Goal: Task Accomplishment & Management: Manage account settings

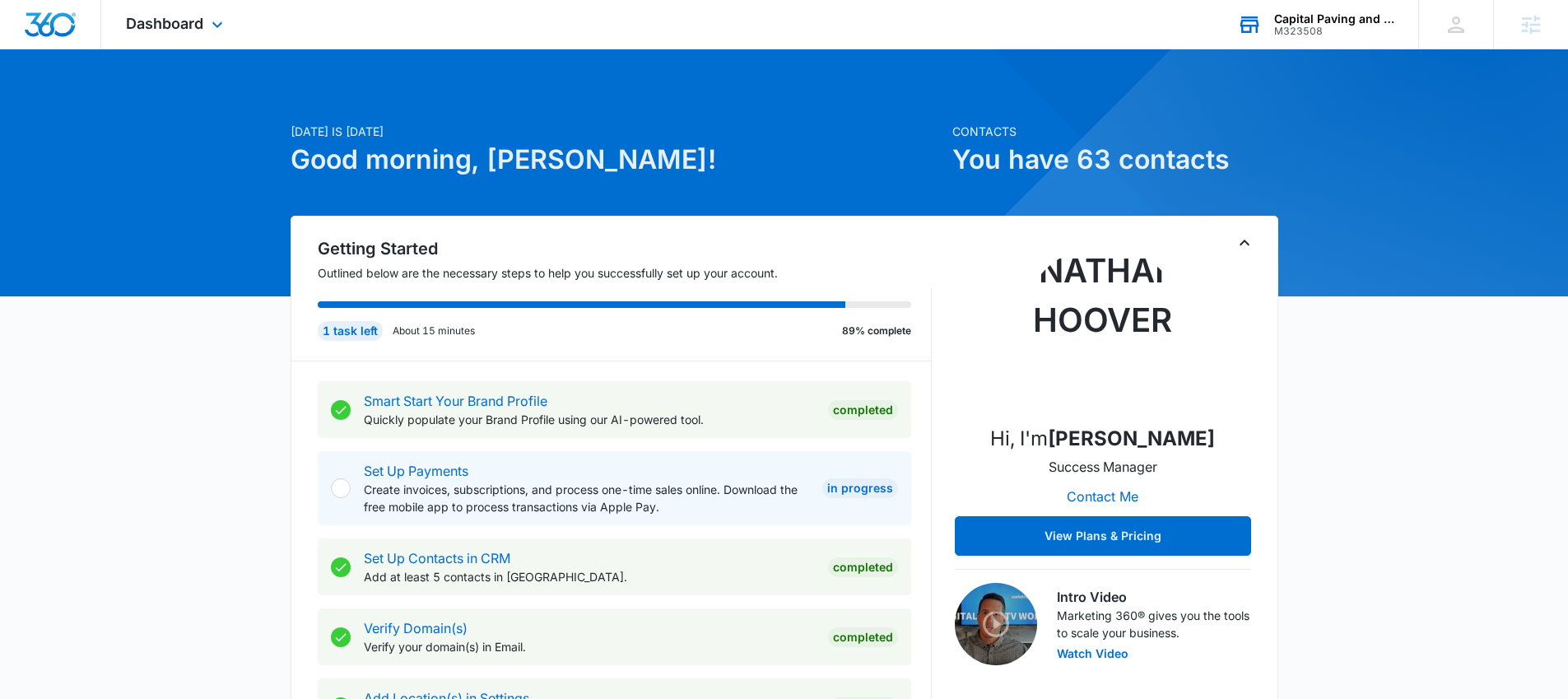
click at [1290, 26] on div "M323508" at bounding box center [1333, 32] width 120 height 12
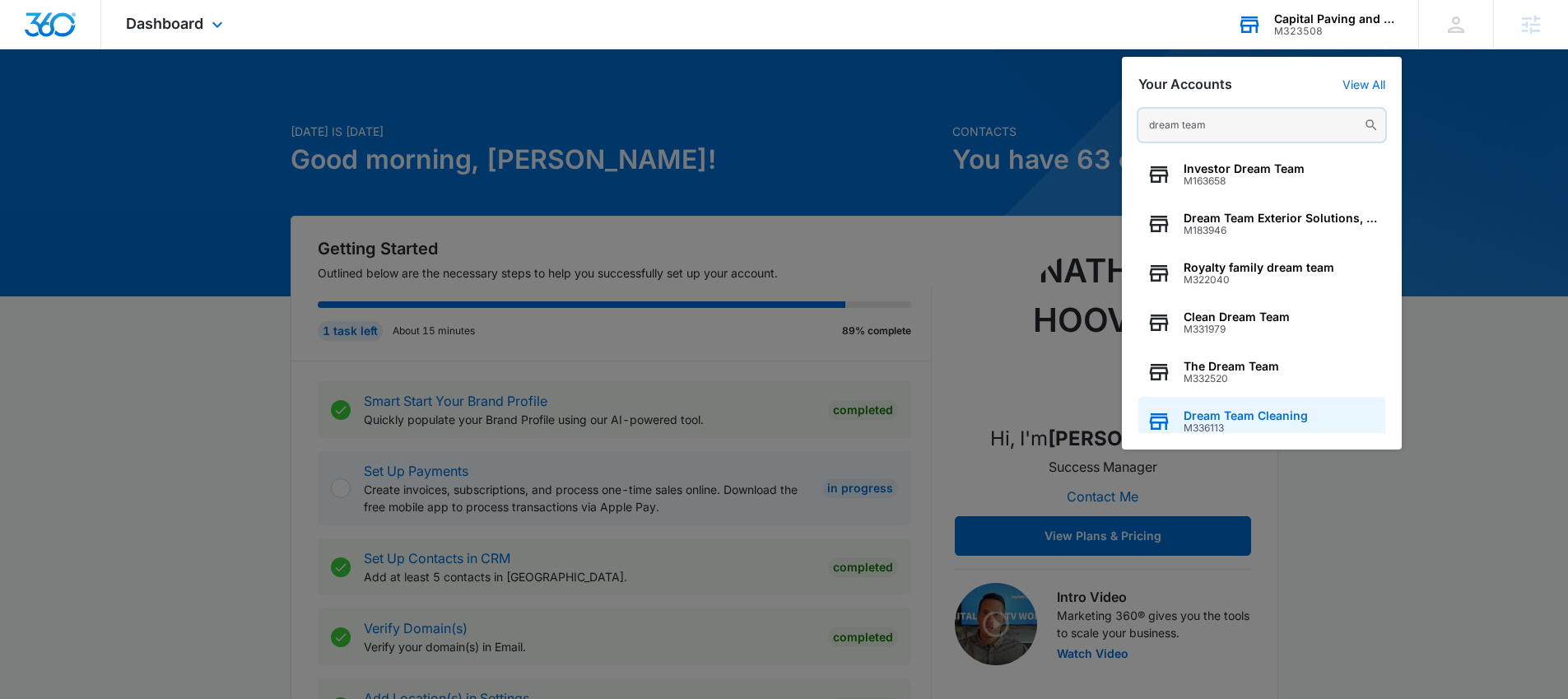
type input "dream team"
click at [1233, 409] on span "Dream Team Cleaning" at bounding box center [1245, 415] width 124 height 13
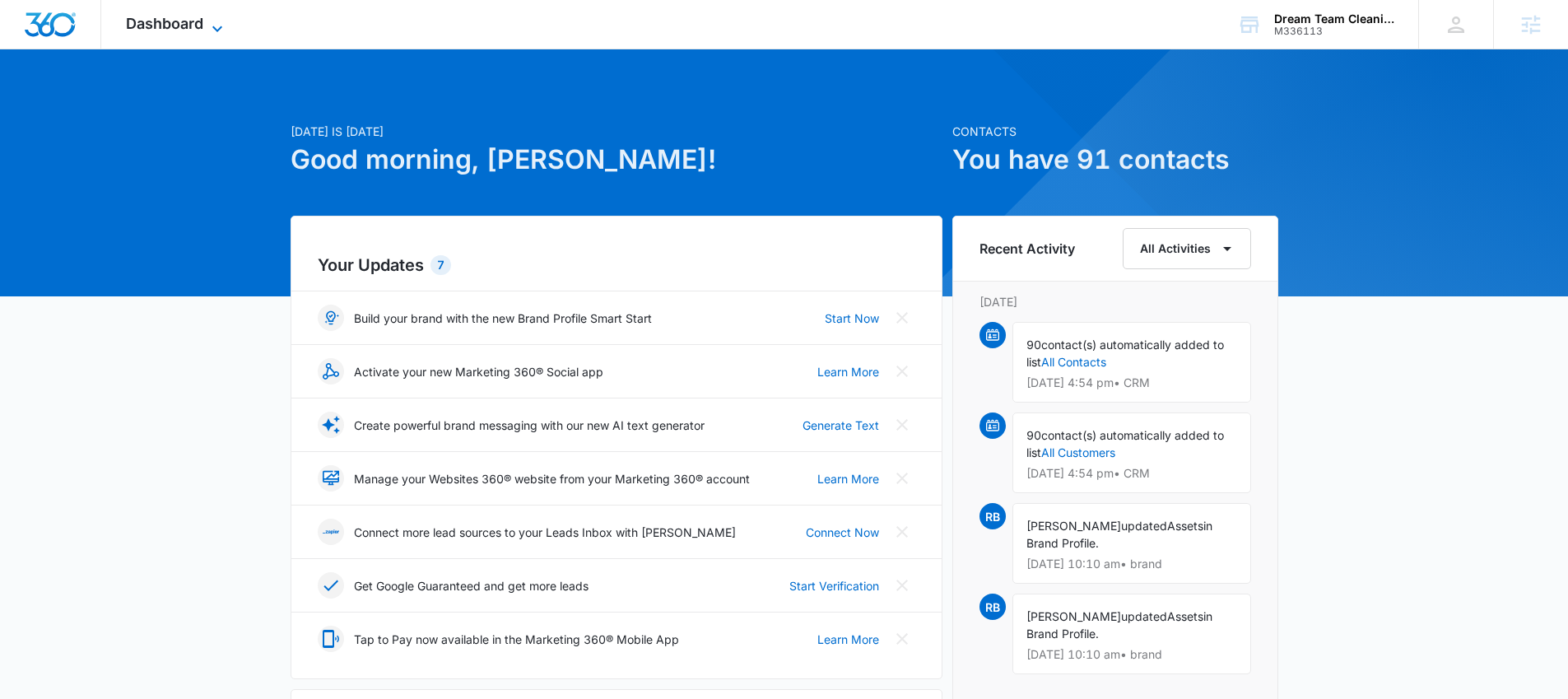
click at [182, 24] on span "Dashboard" at bounding box center [165, 23] width 77 height 17
click at [175, 27] on span "Dashboard" at bounding box center [165, 23] width 77 height 17
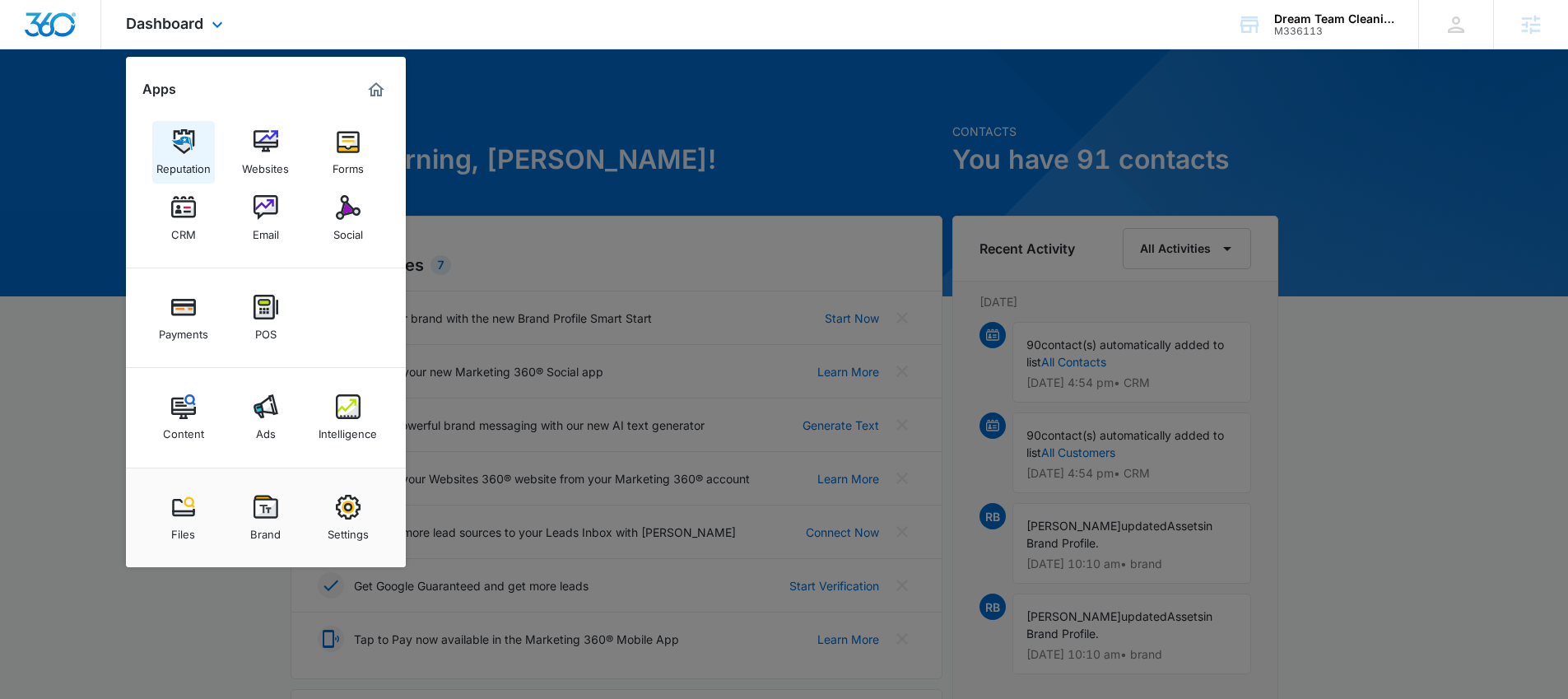
click at [180, 168] on div "Reputation" at bounding box center [183, 165] width 55 height 22
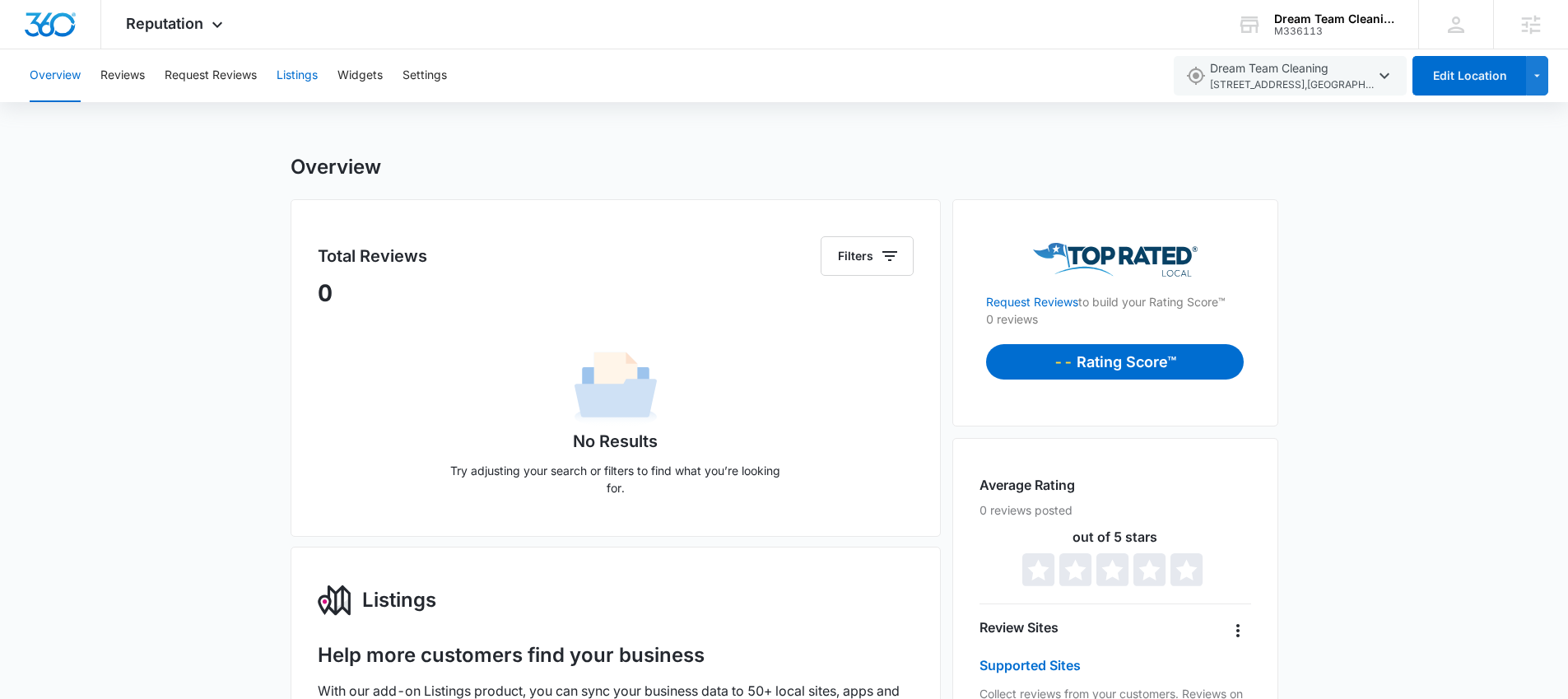
click at [303, 83] on button "Listings" at bounding box center [297, 75] width 42 height 53
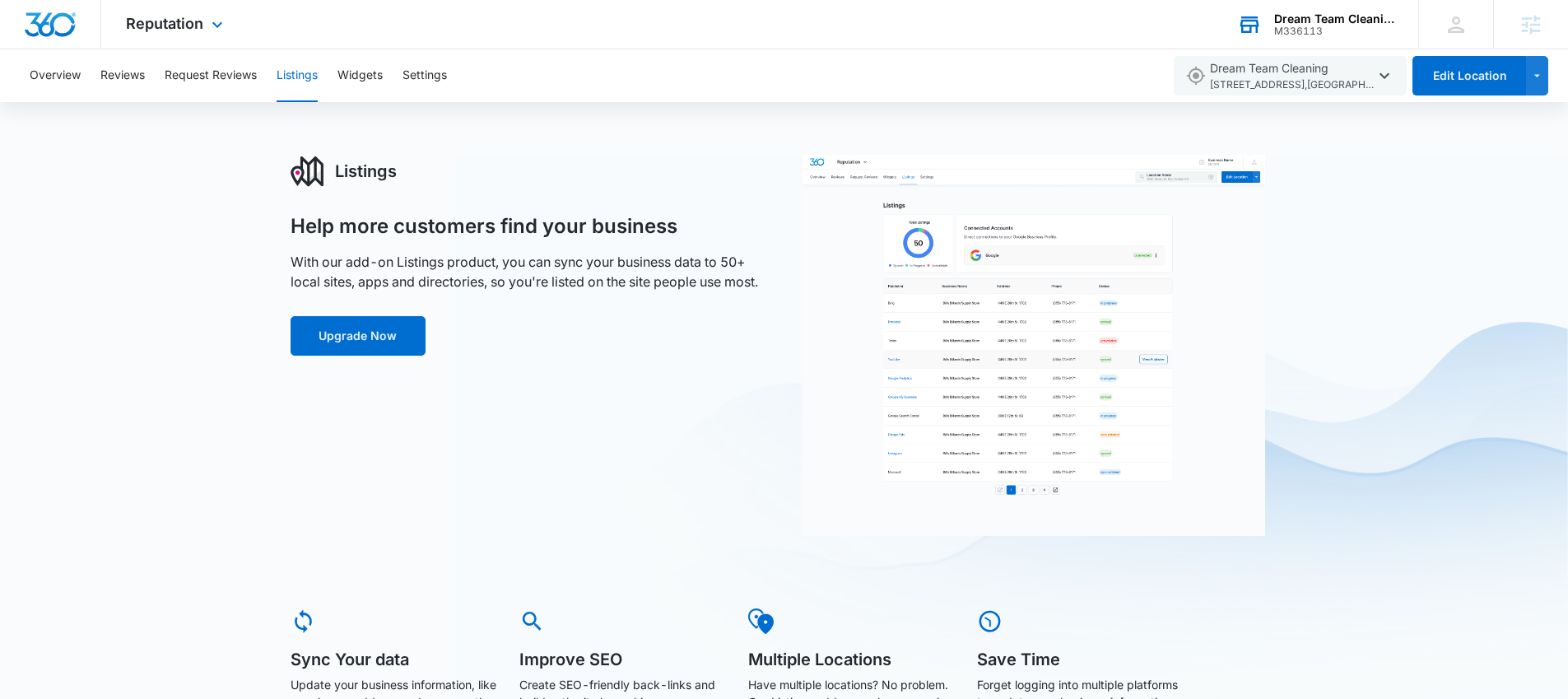
click at [1318, 27] on div "M336113" at bounding box center [1333, 32] width 120 height 12
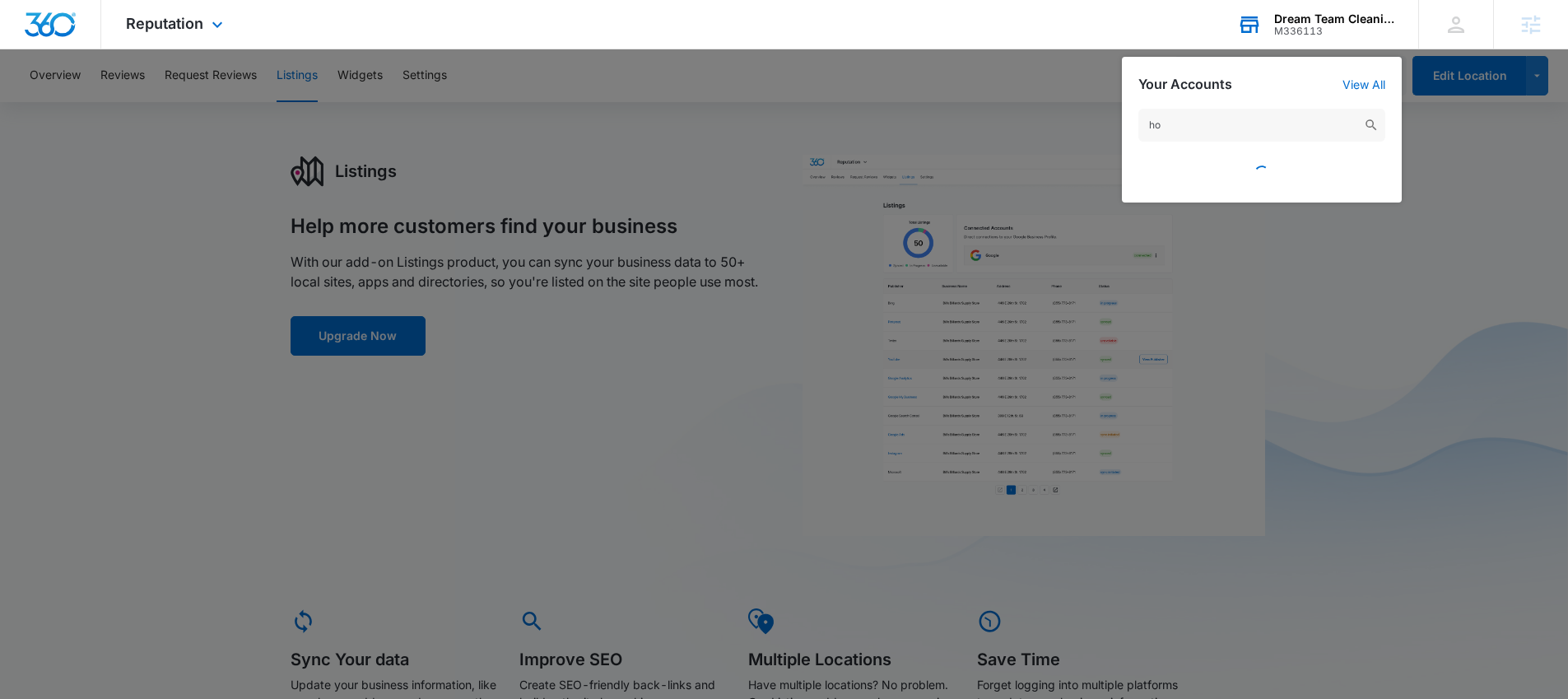
type input "h"
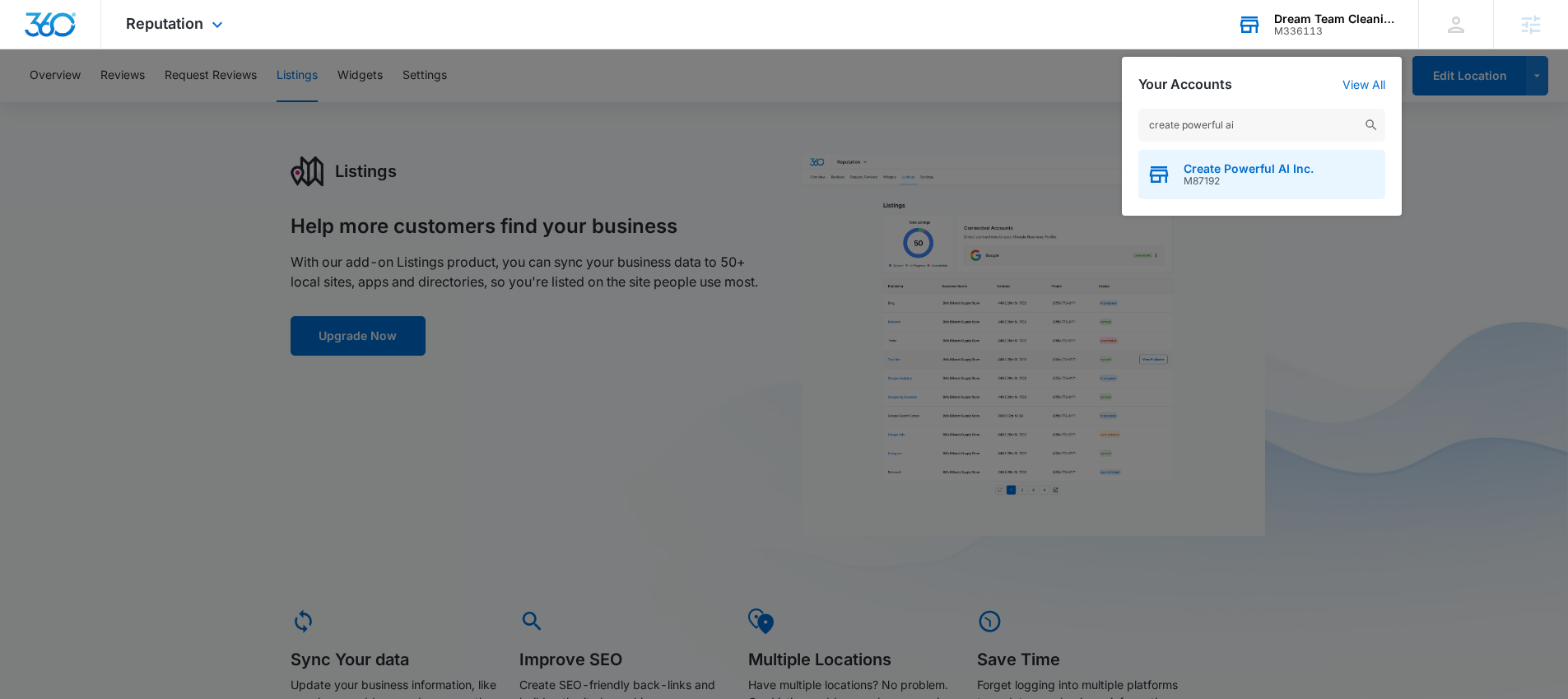
type input "create powerful ai"
click at [1233, 178] on span "M87192" at bounding box center [1248, 181] width 130 height 12
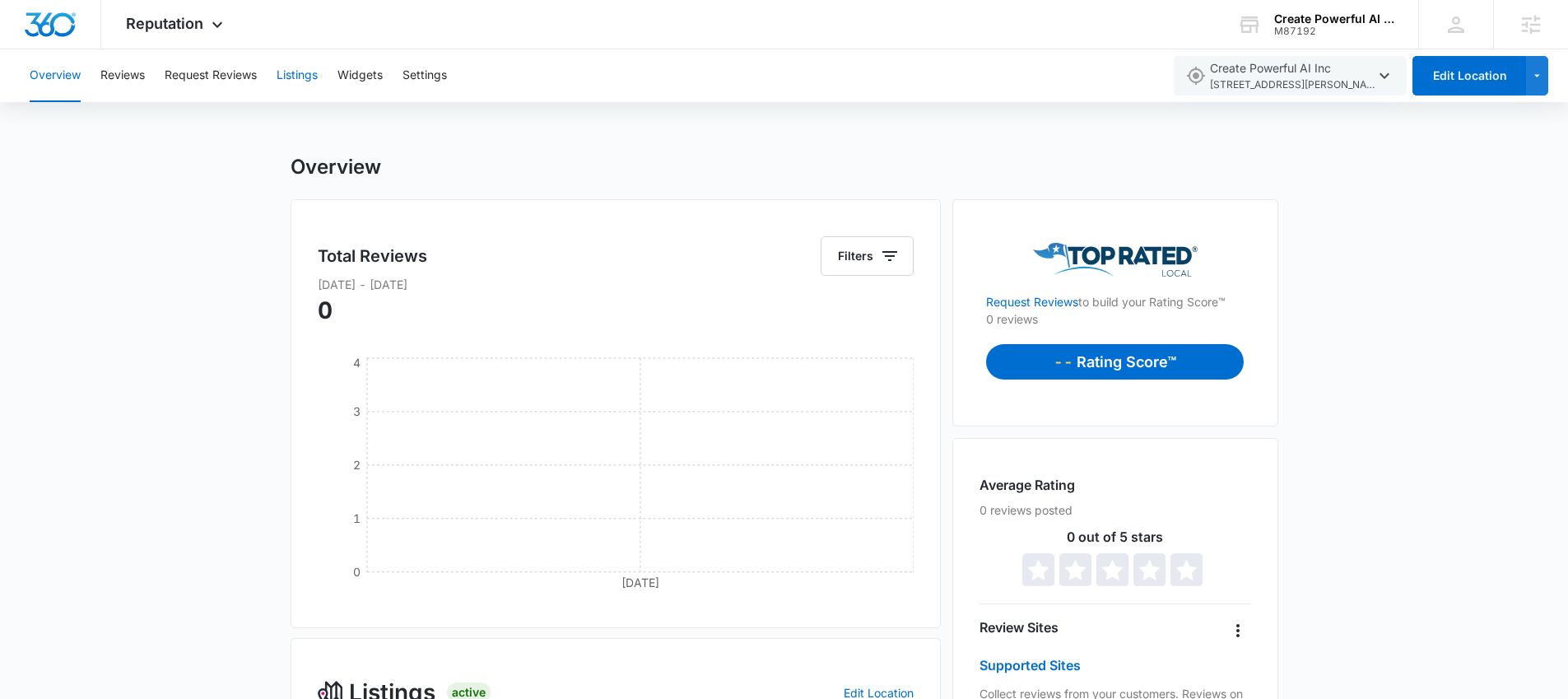
click at [296, 86] on button "Listings" at bounding box center [297, 75] width 42 height 53
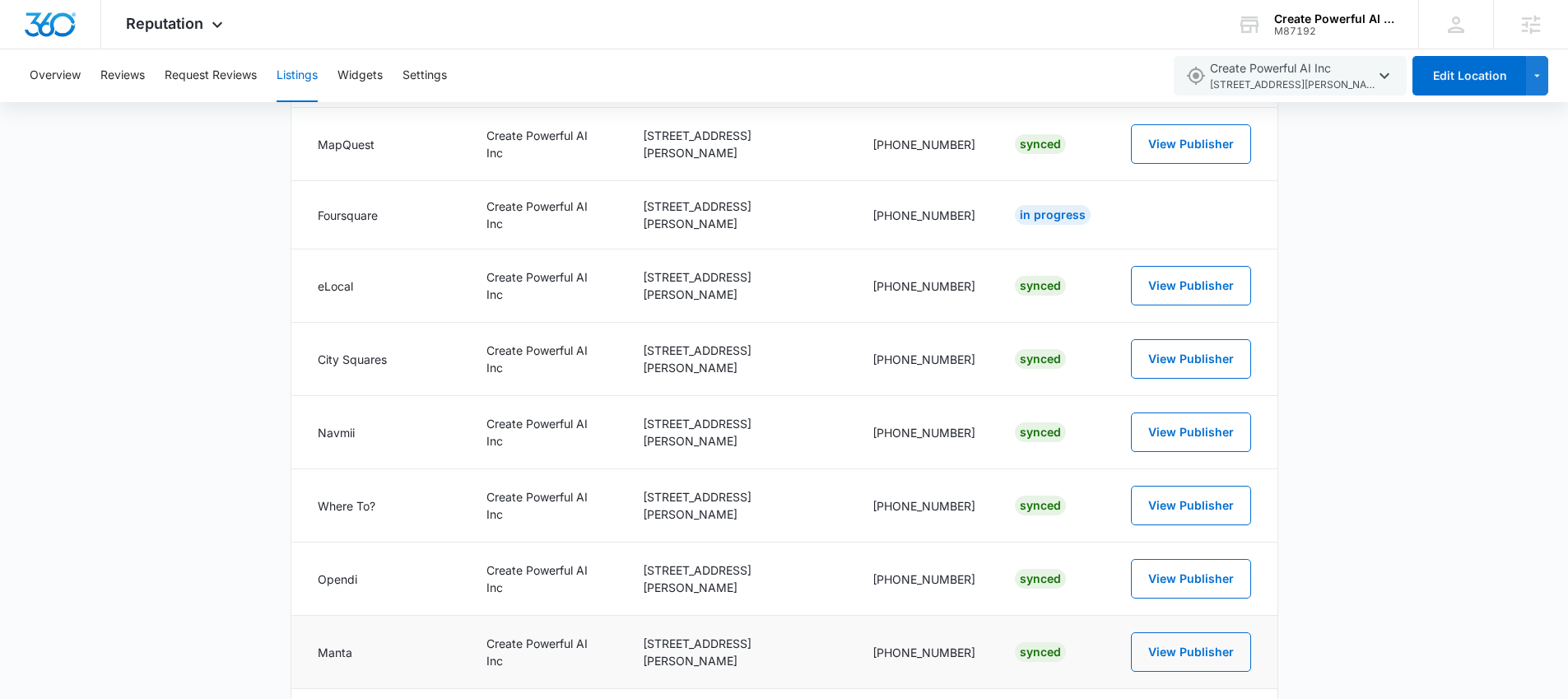
scroll to position [812, 0]
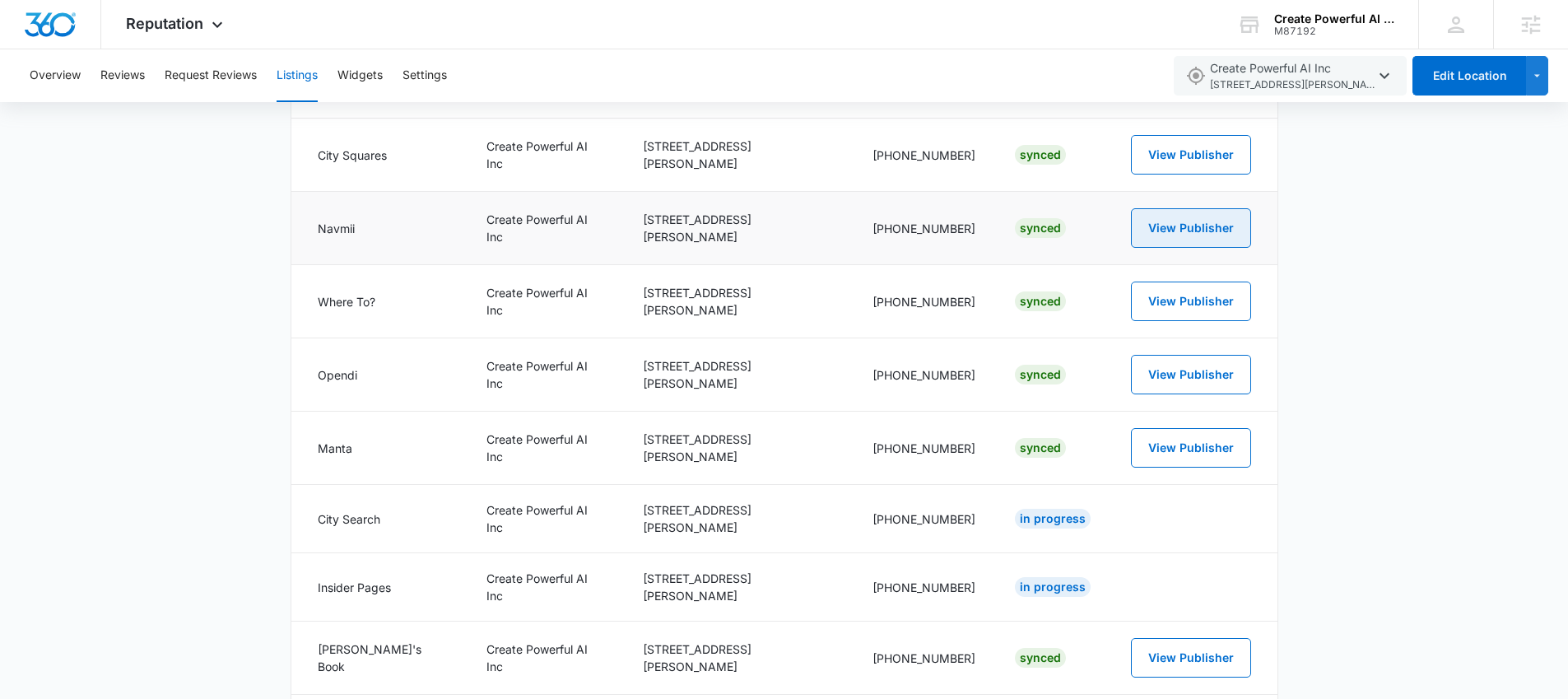
click at [1207, 208] on button "View Publisher" at bounding box center [1190, 228] width 120 height 40
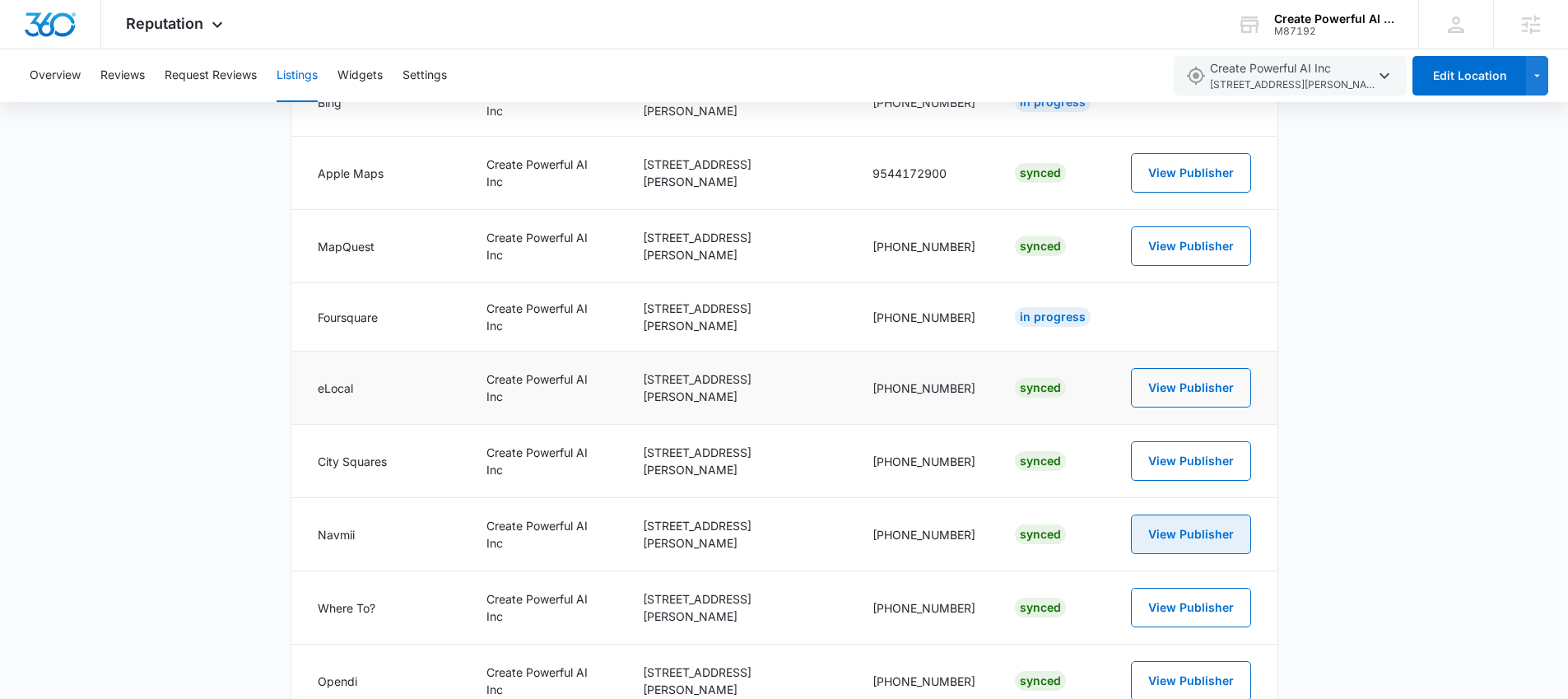
scroll to position [487, 0]
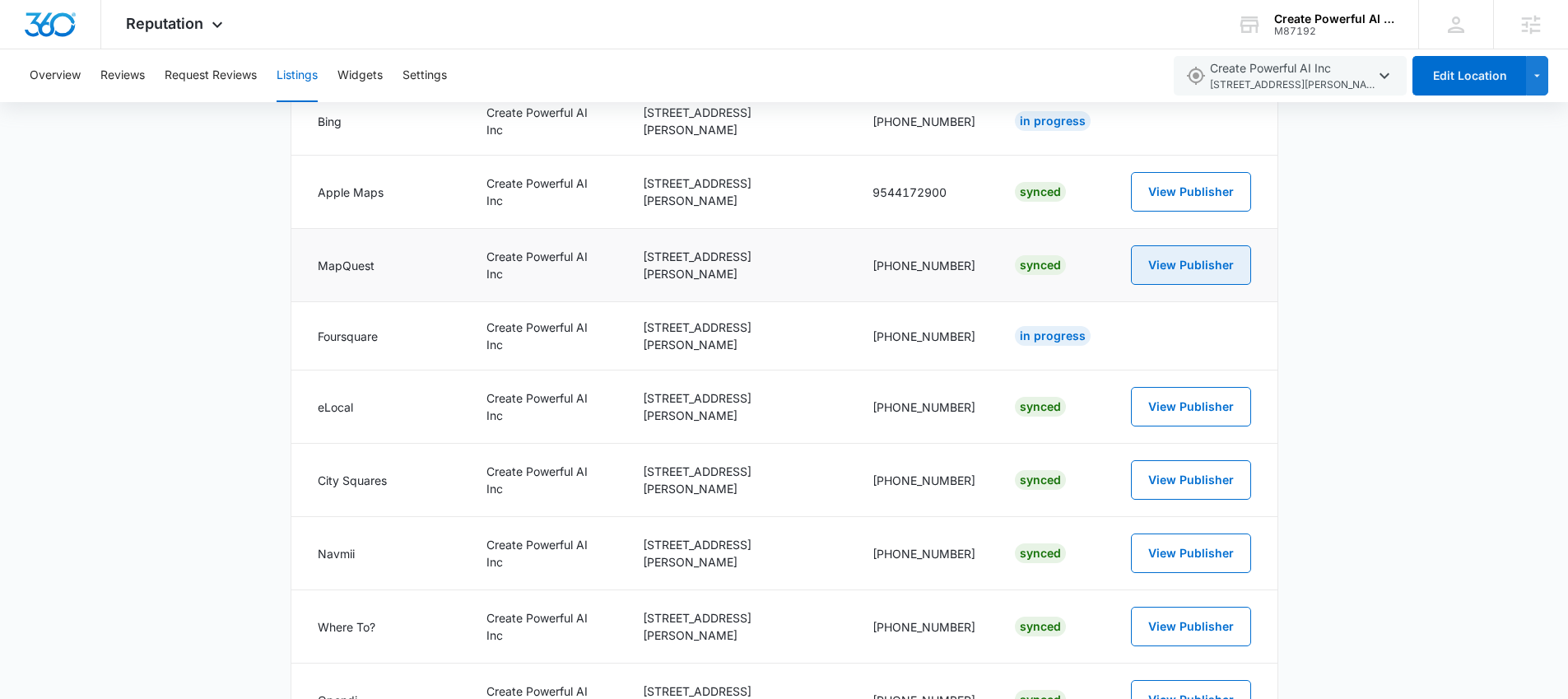
click at [1197, 246] on button "View Publisher" at bounding box center [1190, 265] width 120 height 40
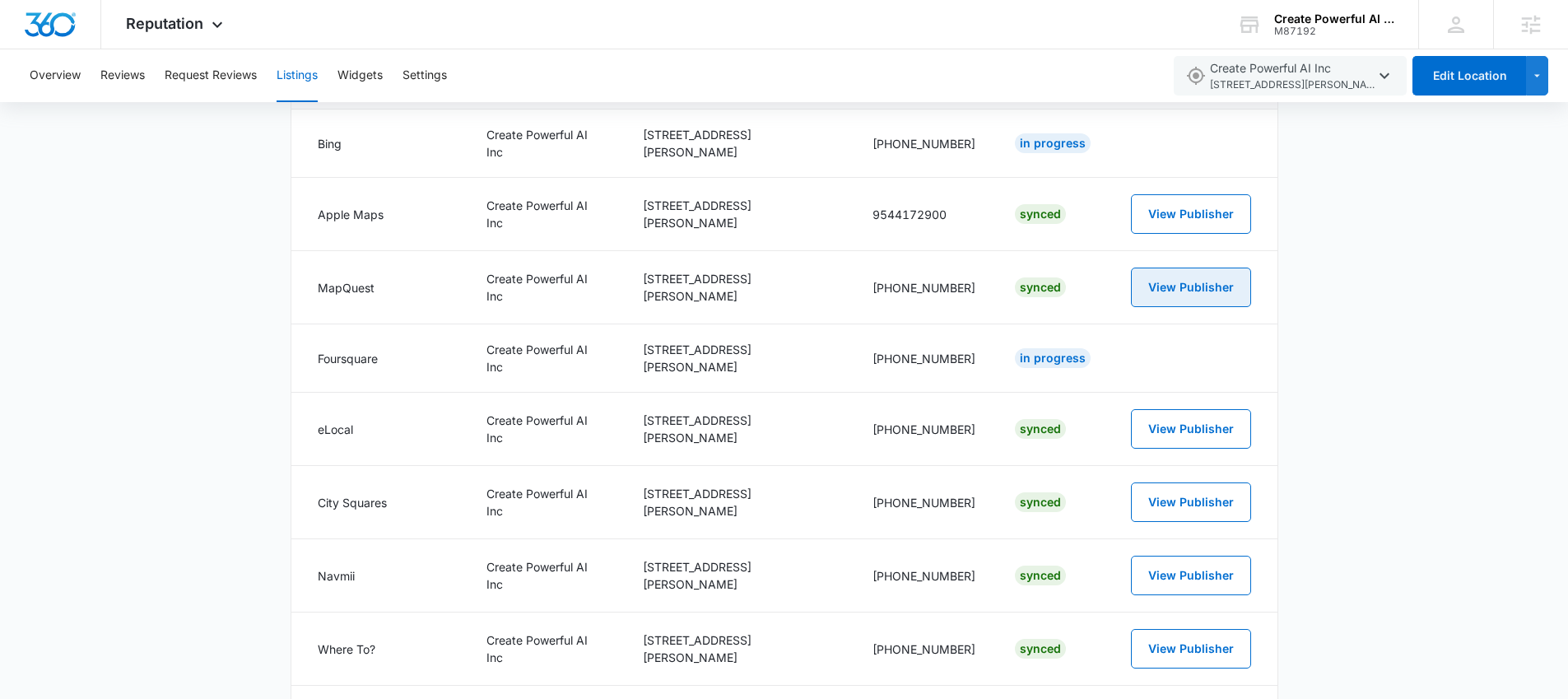
scroll to position [0, 0]
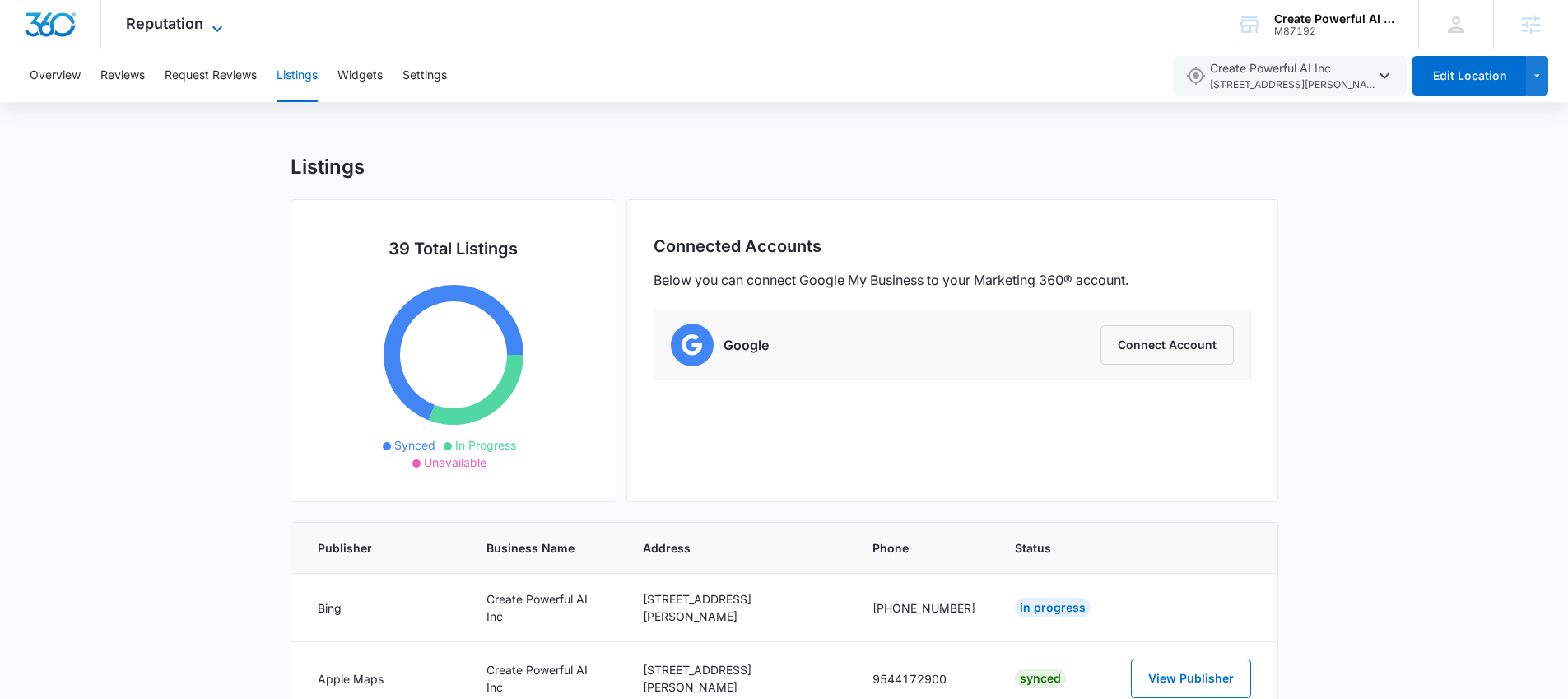
click at [181, 18] on span "Reputation" at bounding box center [165, 23] width 77 height 17
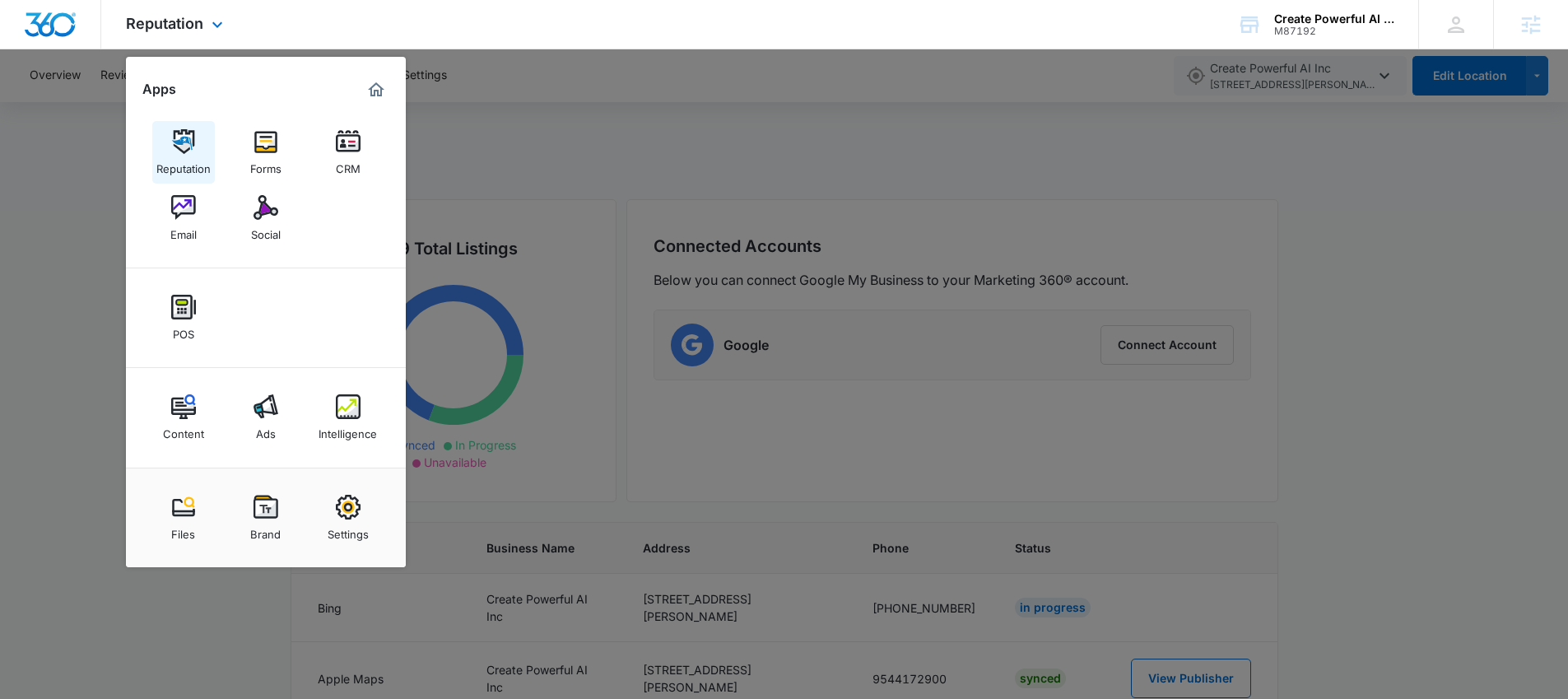
click at [189, 152] on img at bounding box center [183, 141] width 25 height 25
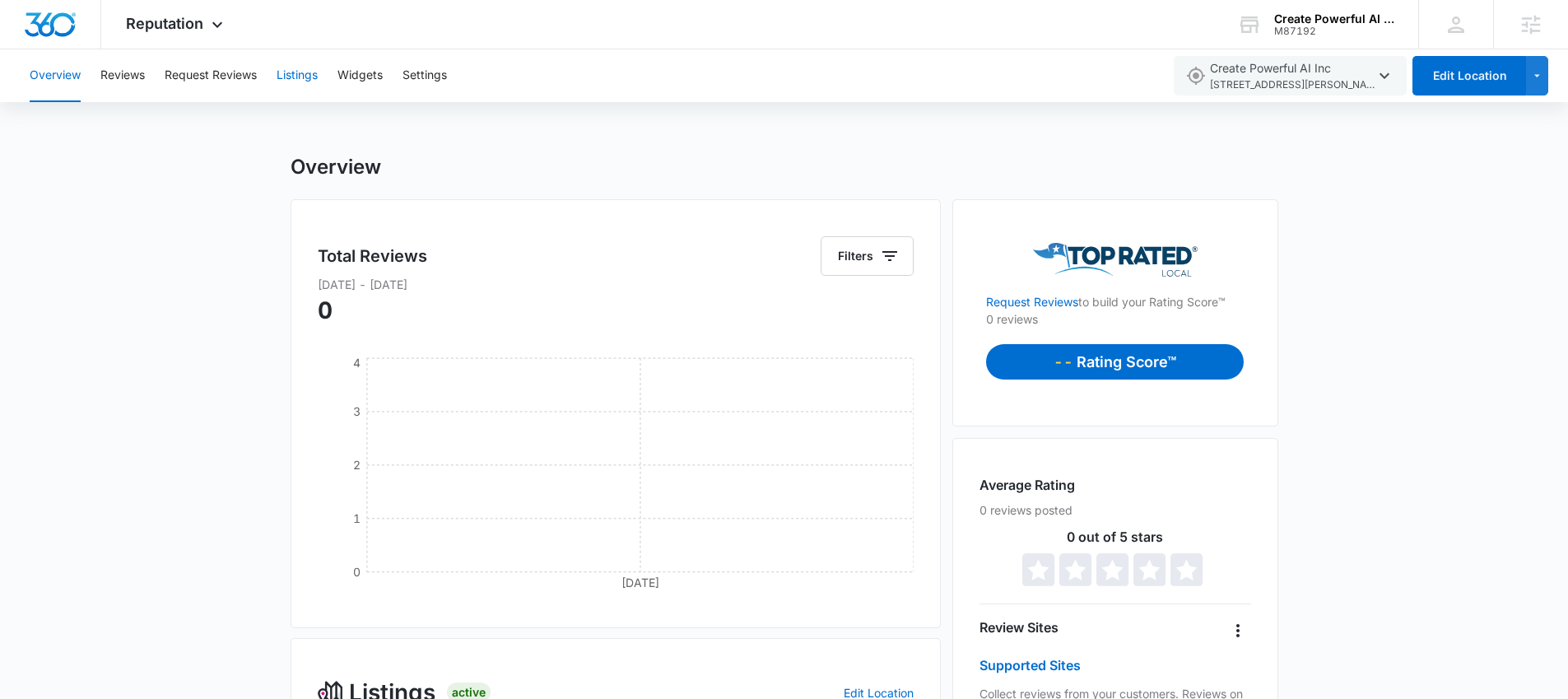
click at [300, 75] on button "Listings" at bounding box center [297, 75] width 42 height 53
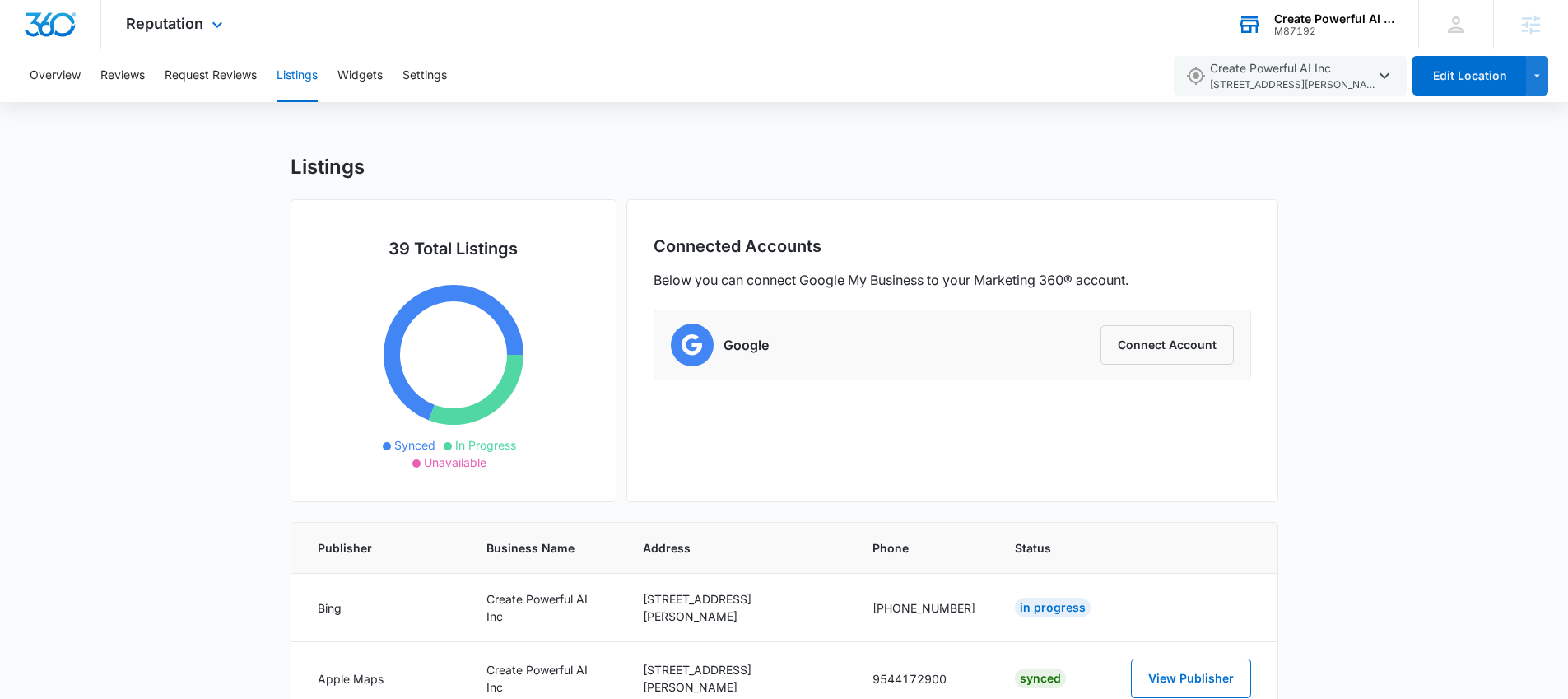
click at [1351, 23] on div "Create Powerful AI Inc." at bounding box center [1333, 18] width 120 height 13
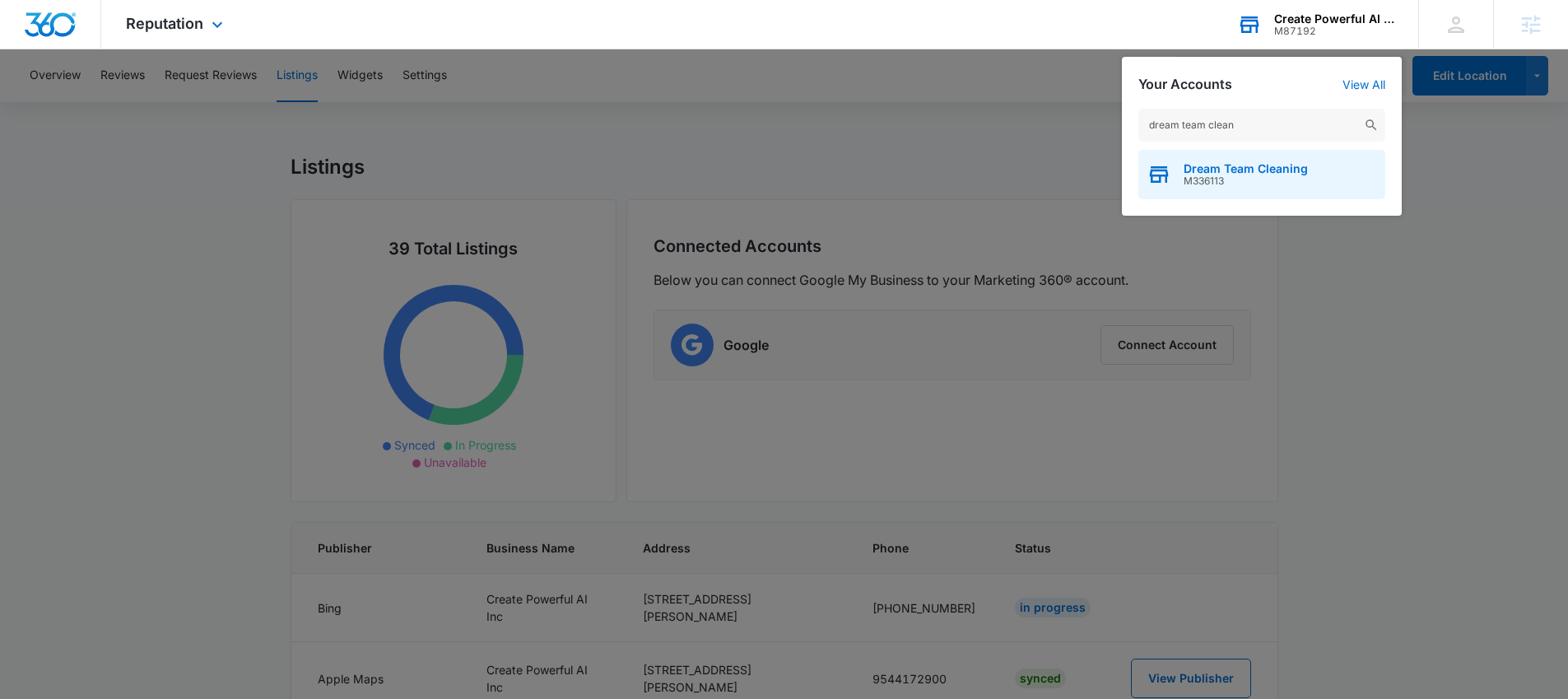
type input "dream team clean"
click at [1281, 171] on span "Dream Team Cleaning" at bounding box center [1245, 169] width 124 height 13
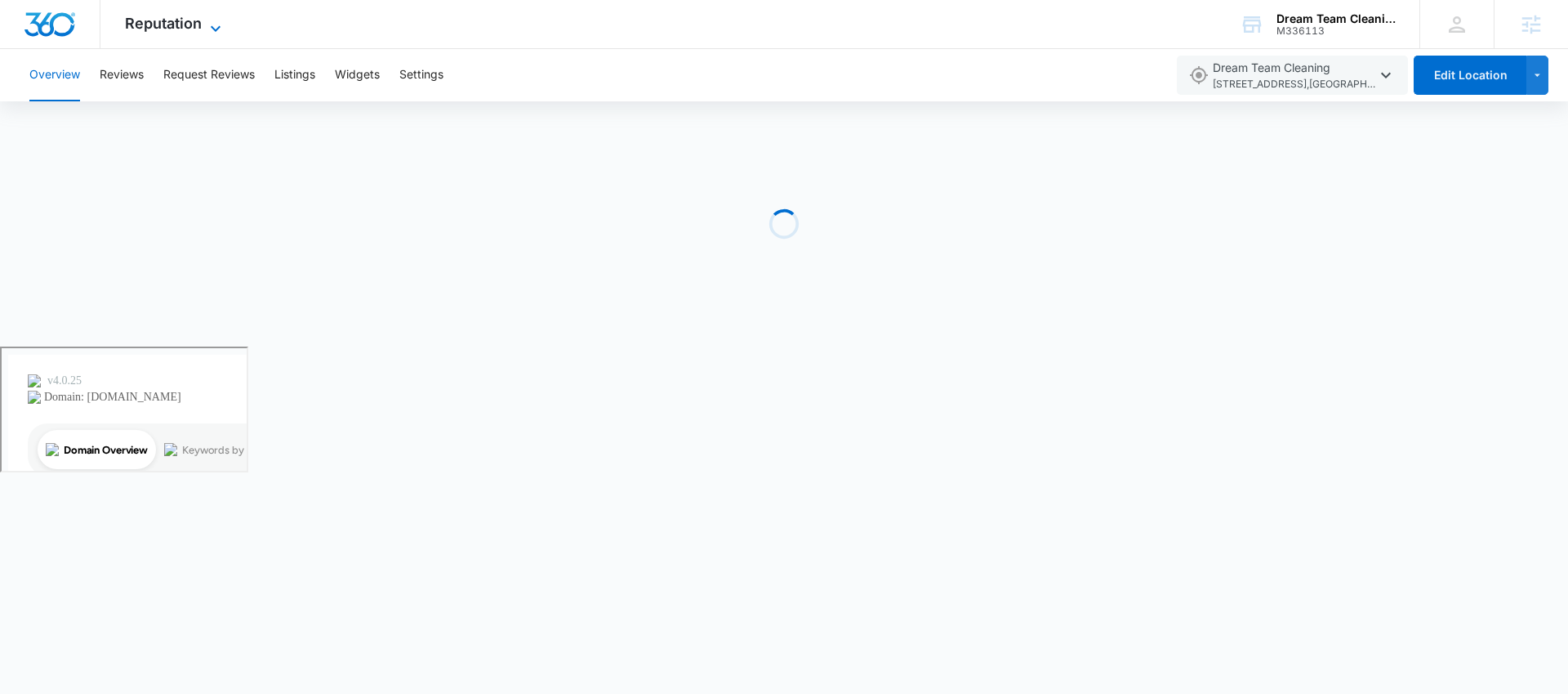
click at [193, 23] on span "Reputation" at bounding box center [163, 23] width 77 height 17
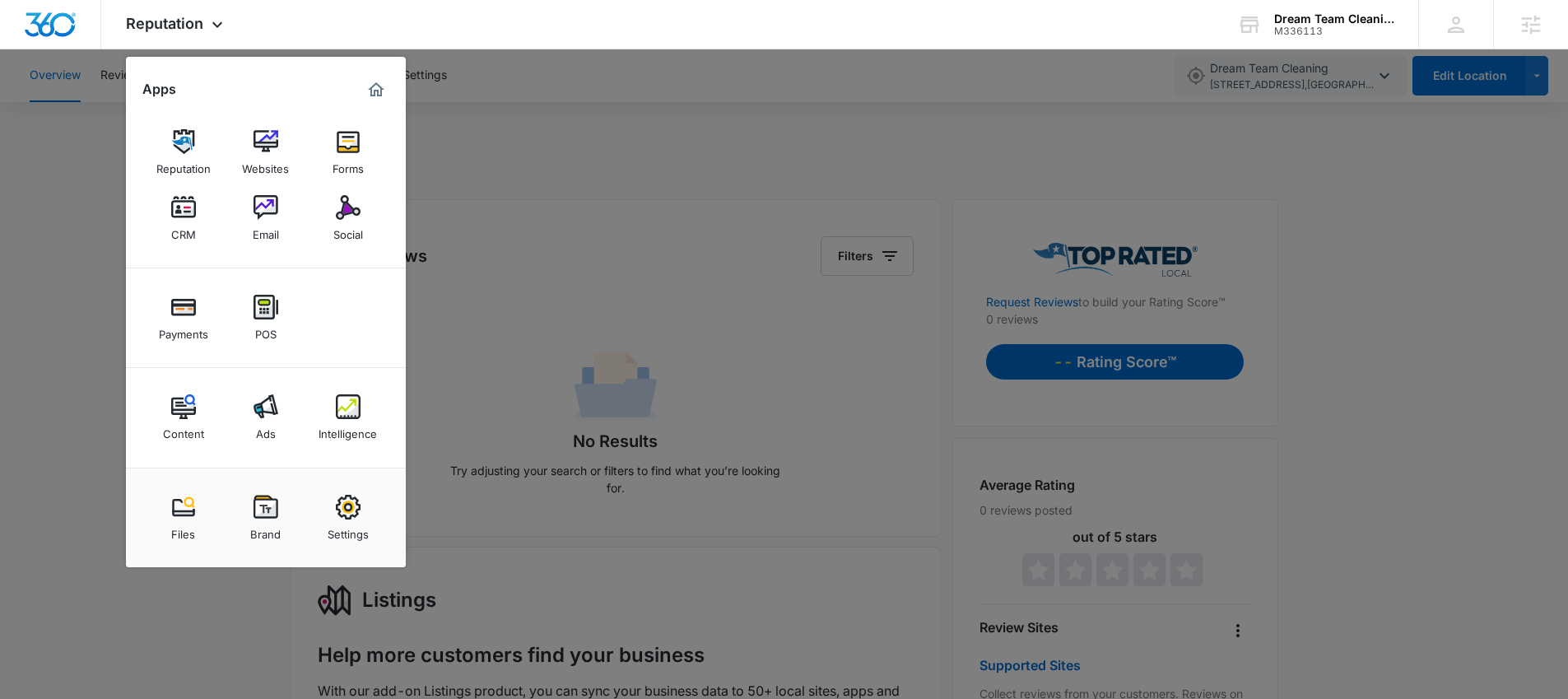
click at [649, 132] on div at bounding box center [784, 349] width 1568 height 699
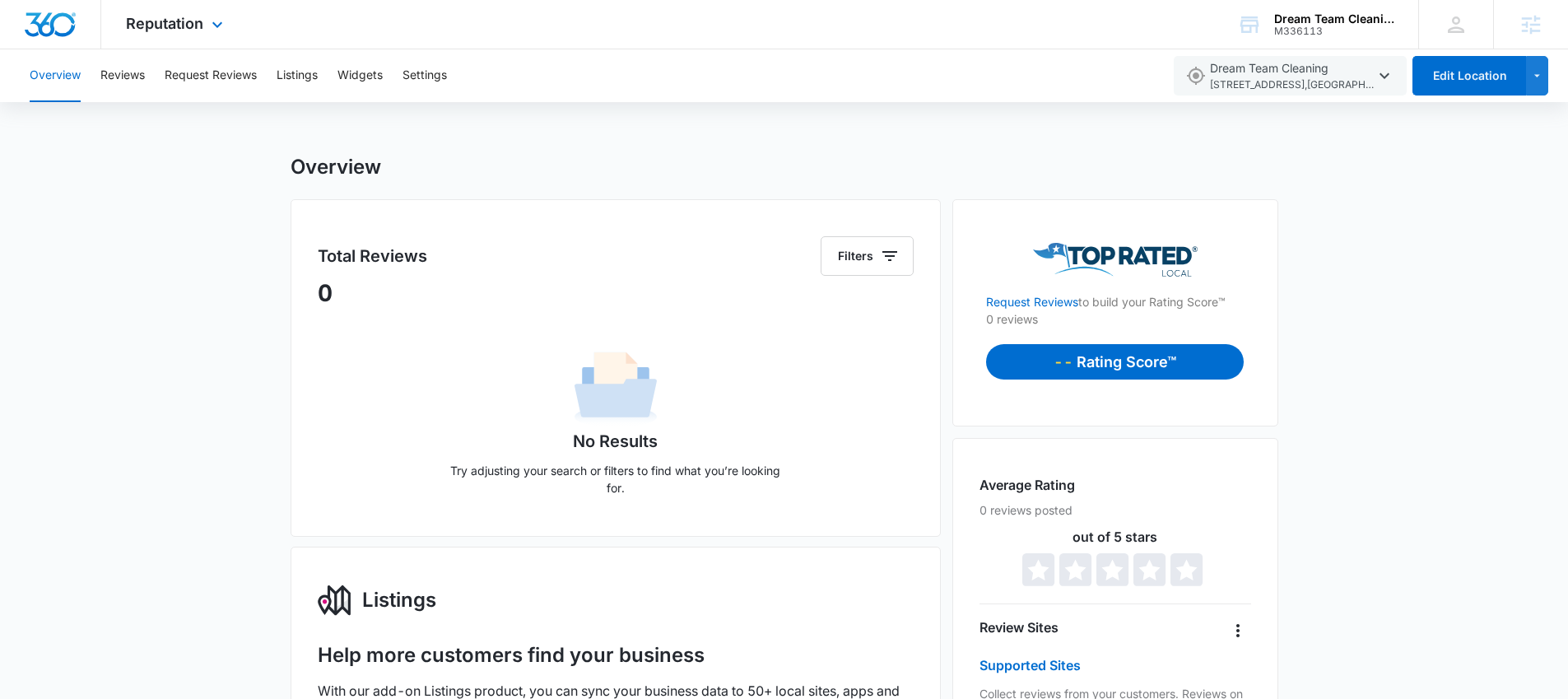
click at [187, 13] on div "Reputation Apps Reputation Websites Forms CRM Email Social Payments POS Content…" at bounding box center [176, 24] width 151 height 49
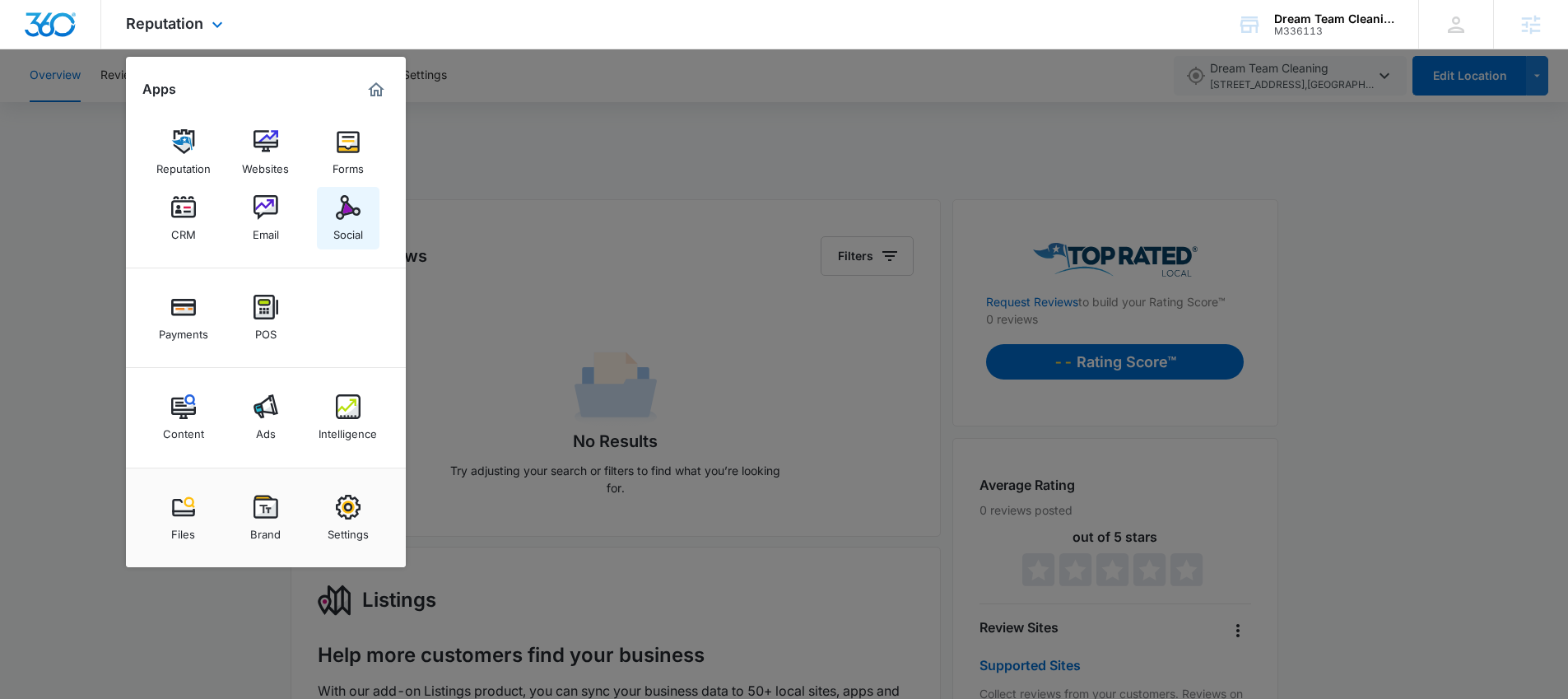
click at [347, 211] on img at bounding box center [348, 207] width 25 height 25
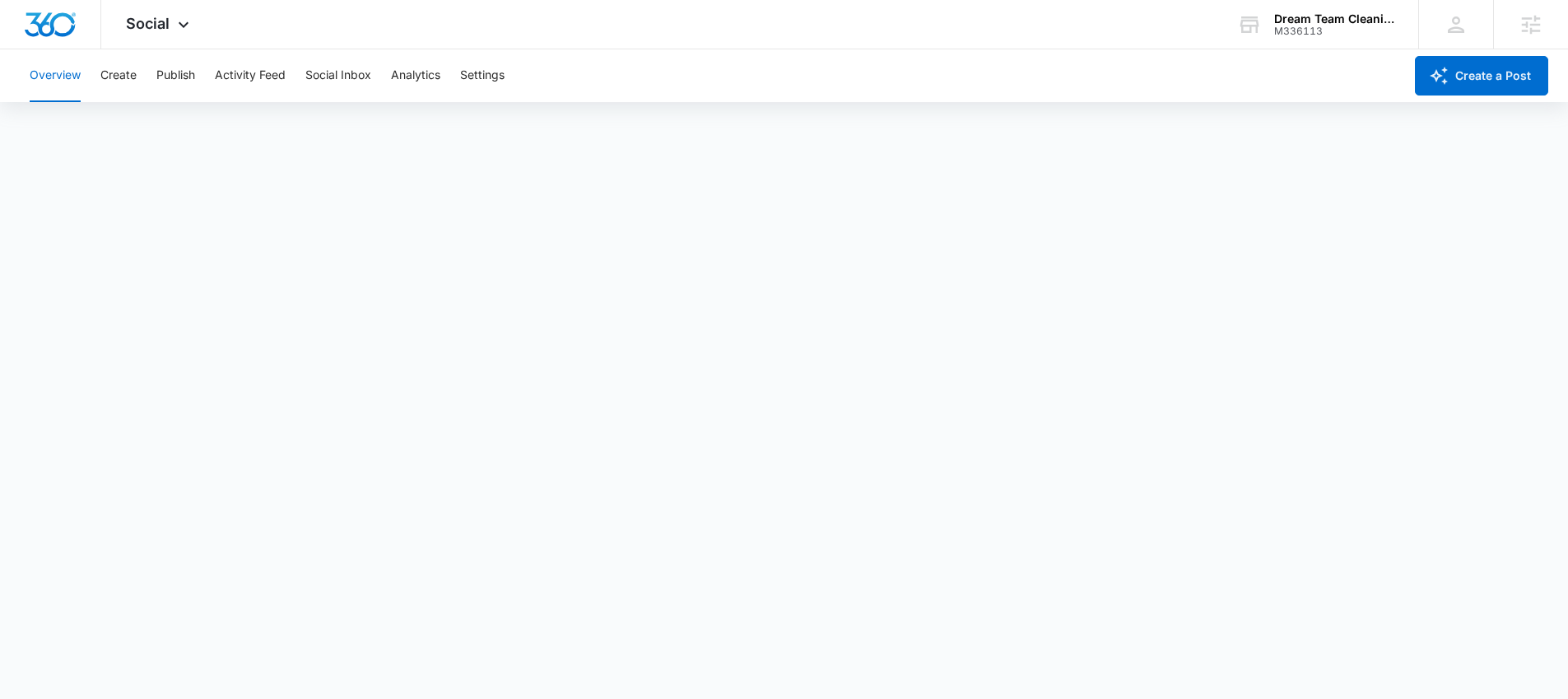
scroll to position [4, 0]
click at [187, 72] on button "Publish" at bounding box center [175, 75] width 39 height 53
click at [167, 26] on span "Social" at bounding box center [148, 23] width 44 height 17
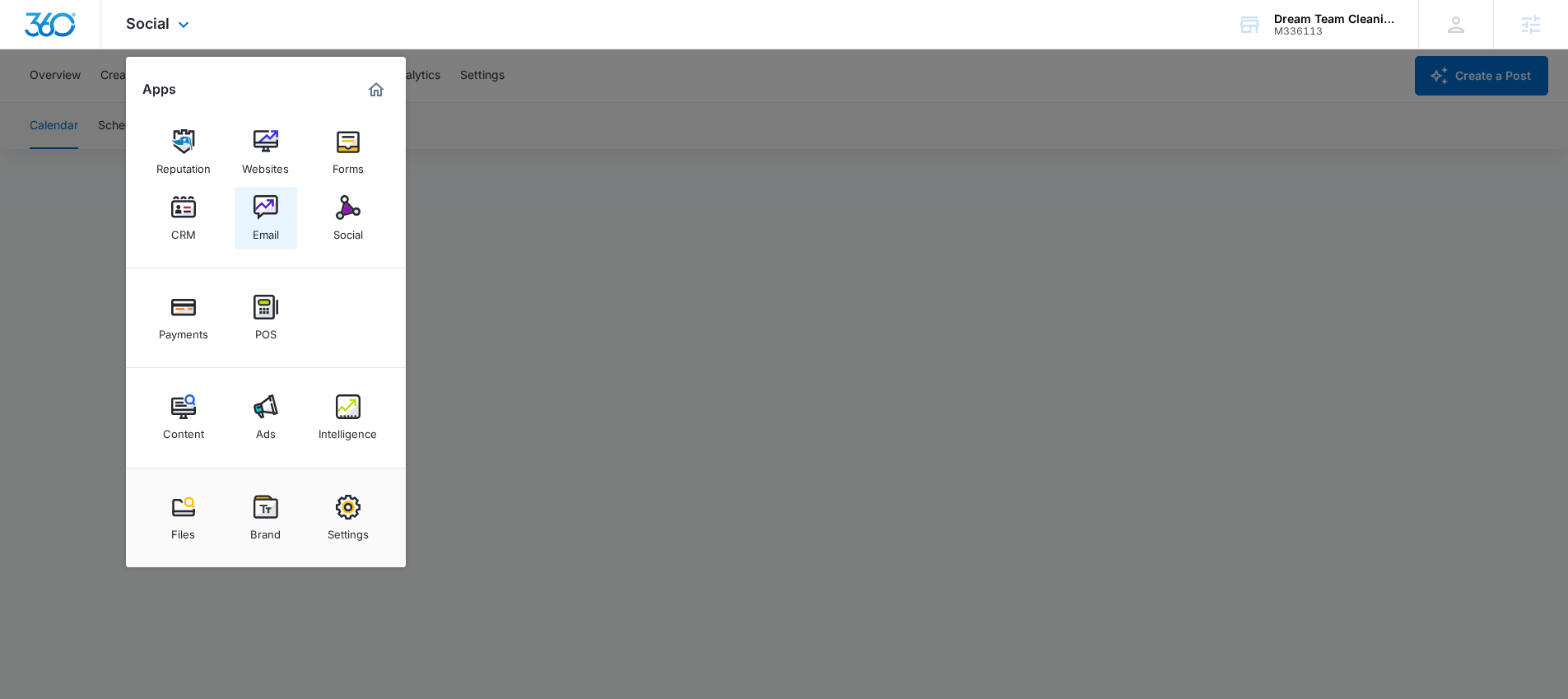
click at [272, 210] on img at bounding box center [266, 207] width 25 height 25
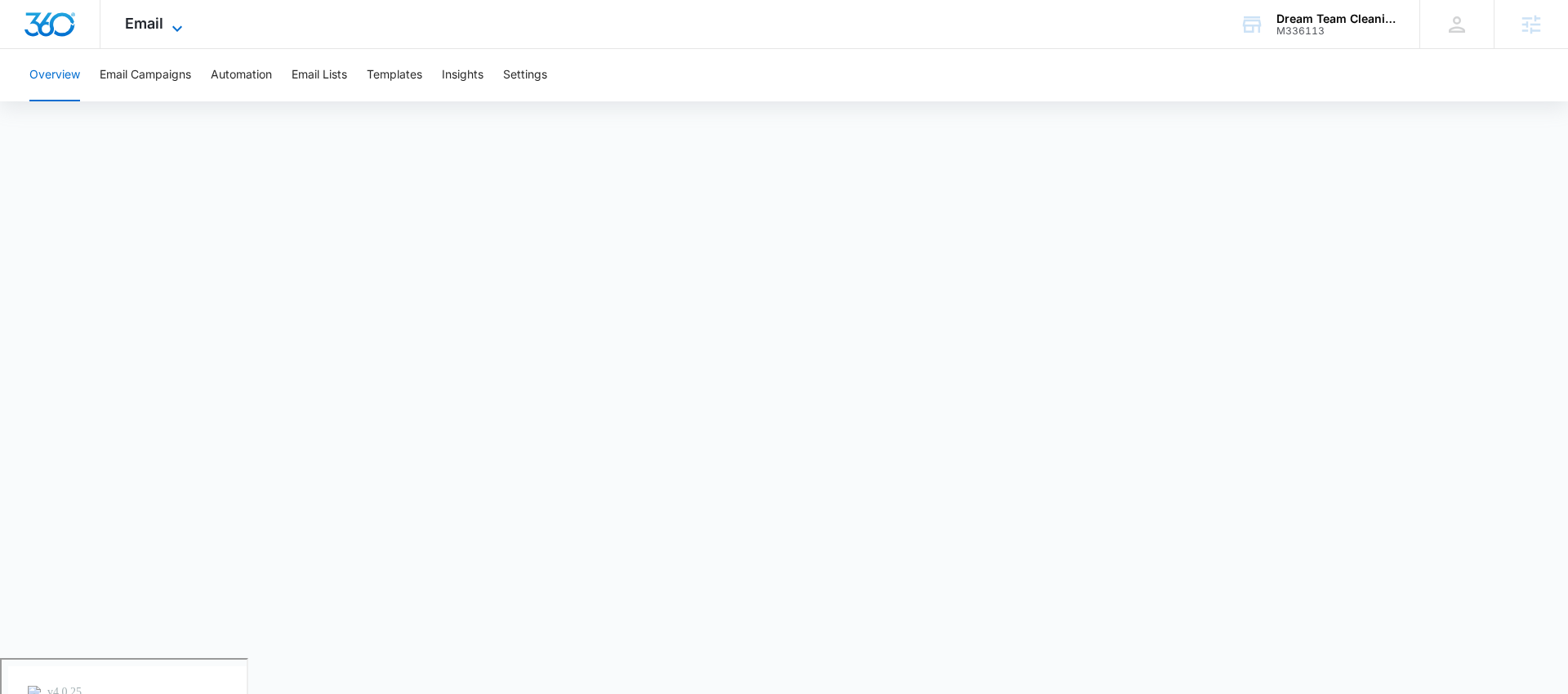
click at [137, 25] on span "Email" at bounding box center [144, 23] width 38 height 17
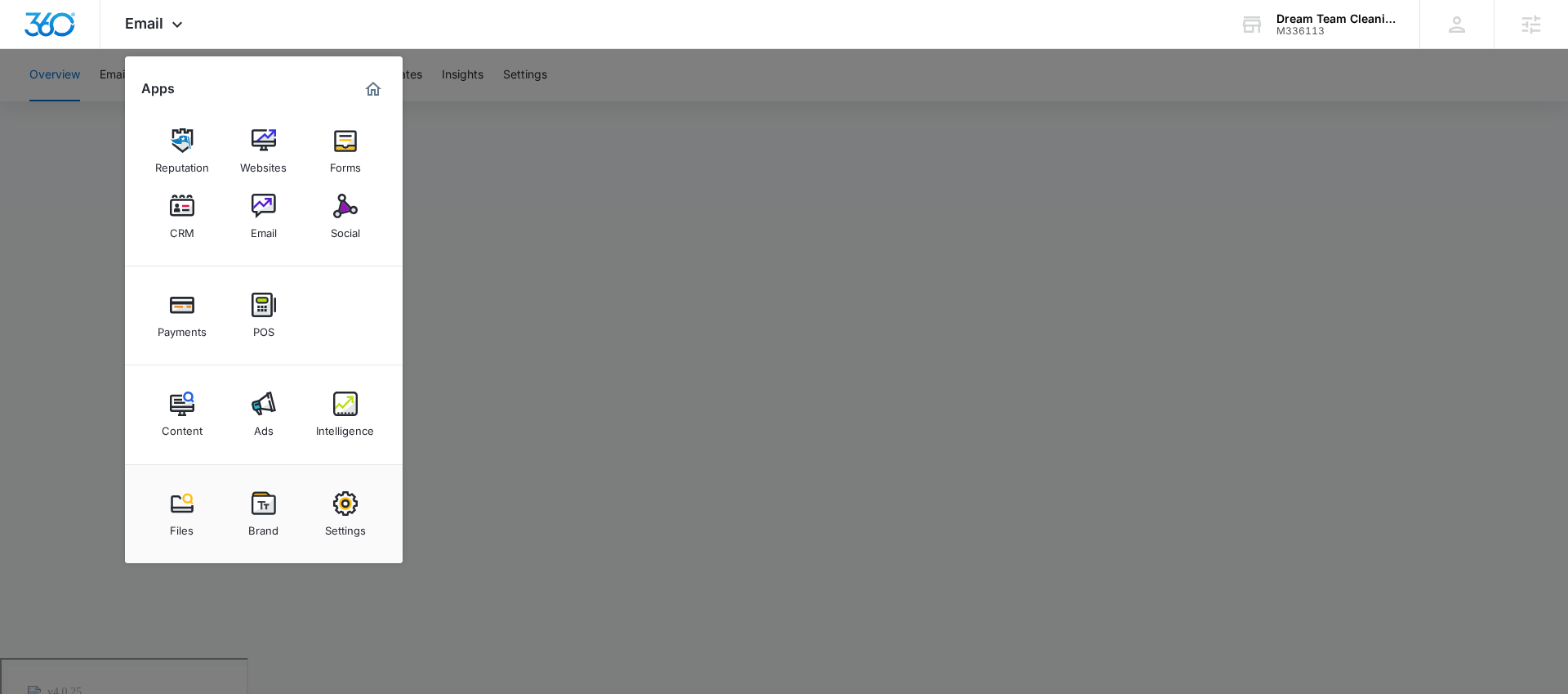
click at [620, 135] on div at bounding box center [784, 347] width 1568 height 694
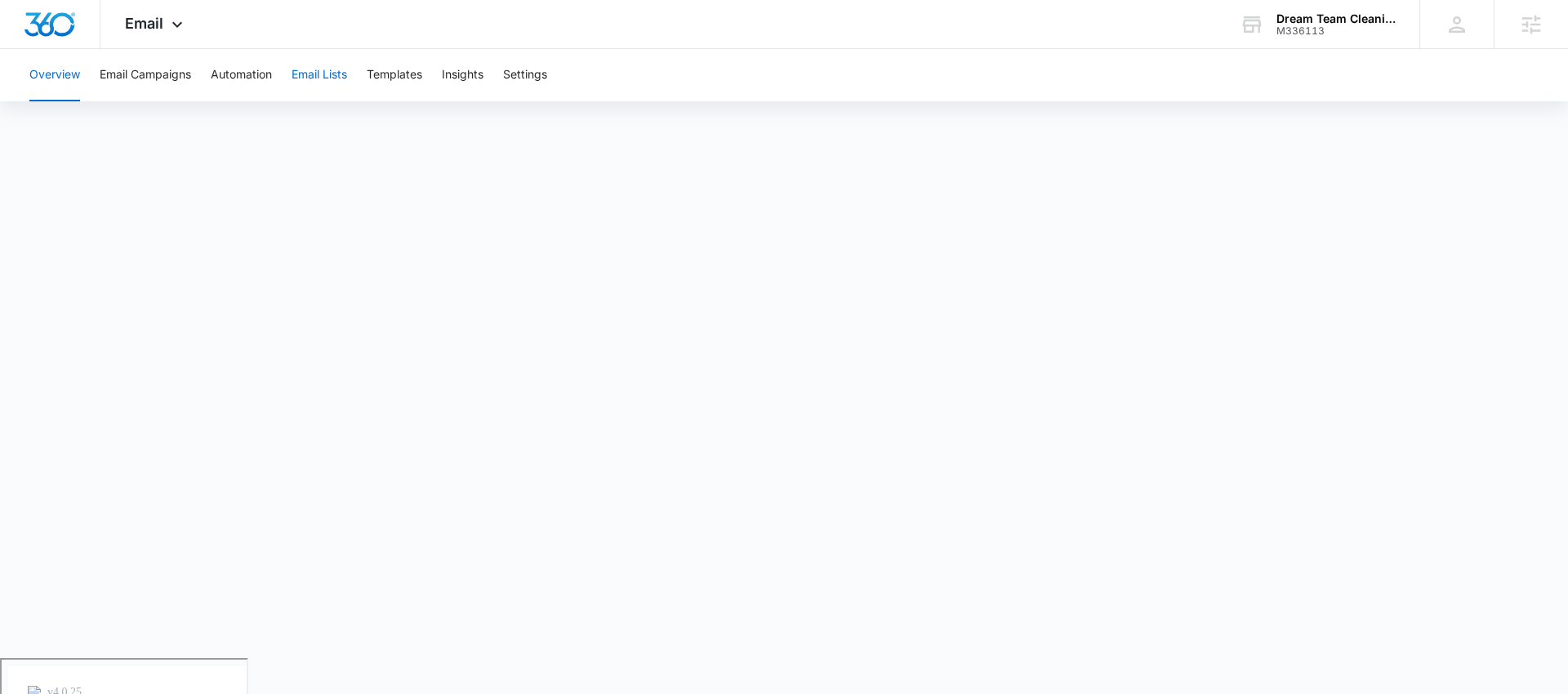
click at [328, 79] on button "Email Lists" at bounding box center [319, 75] width 55 height 52
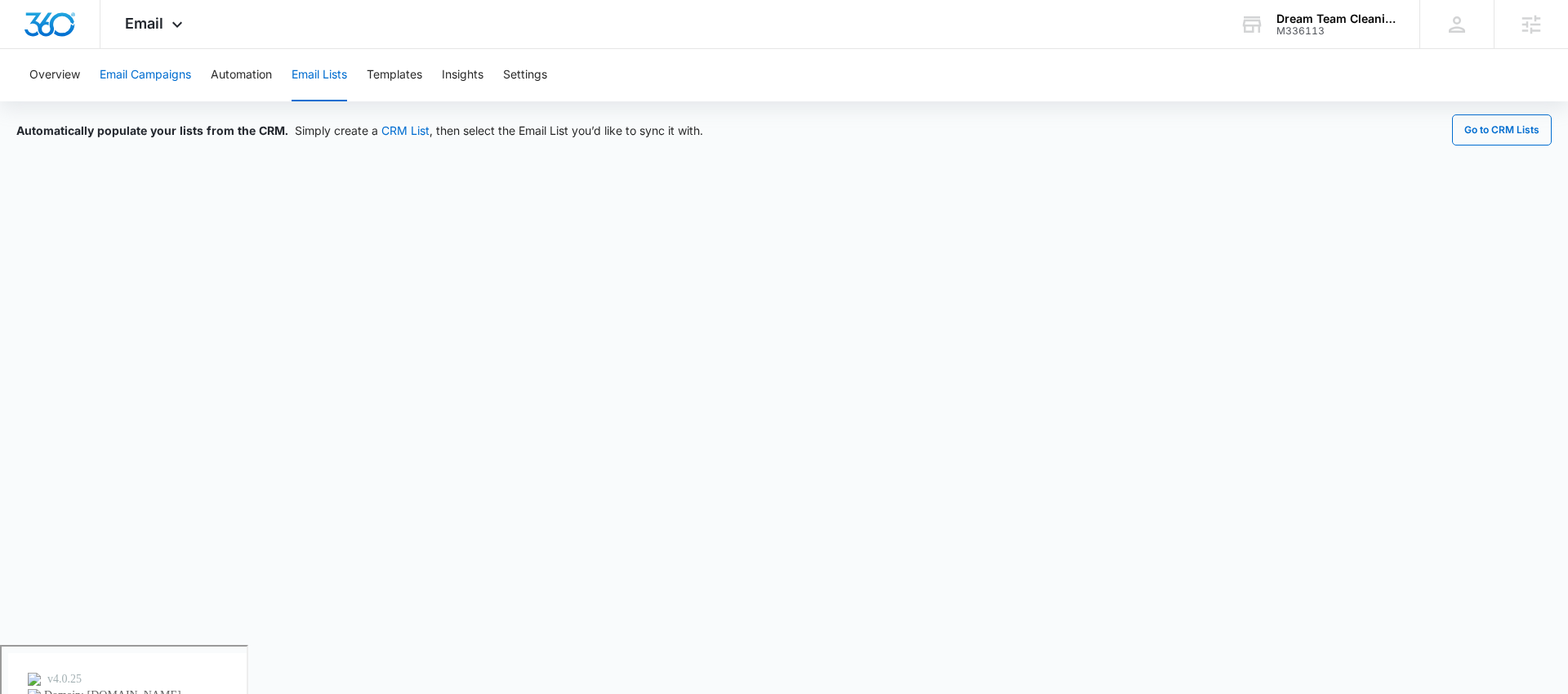
click at [138, 75] on button "Email Campaigns" at bounding box center [145, 75] width 91 height 52
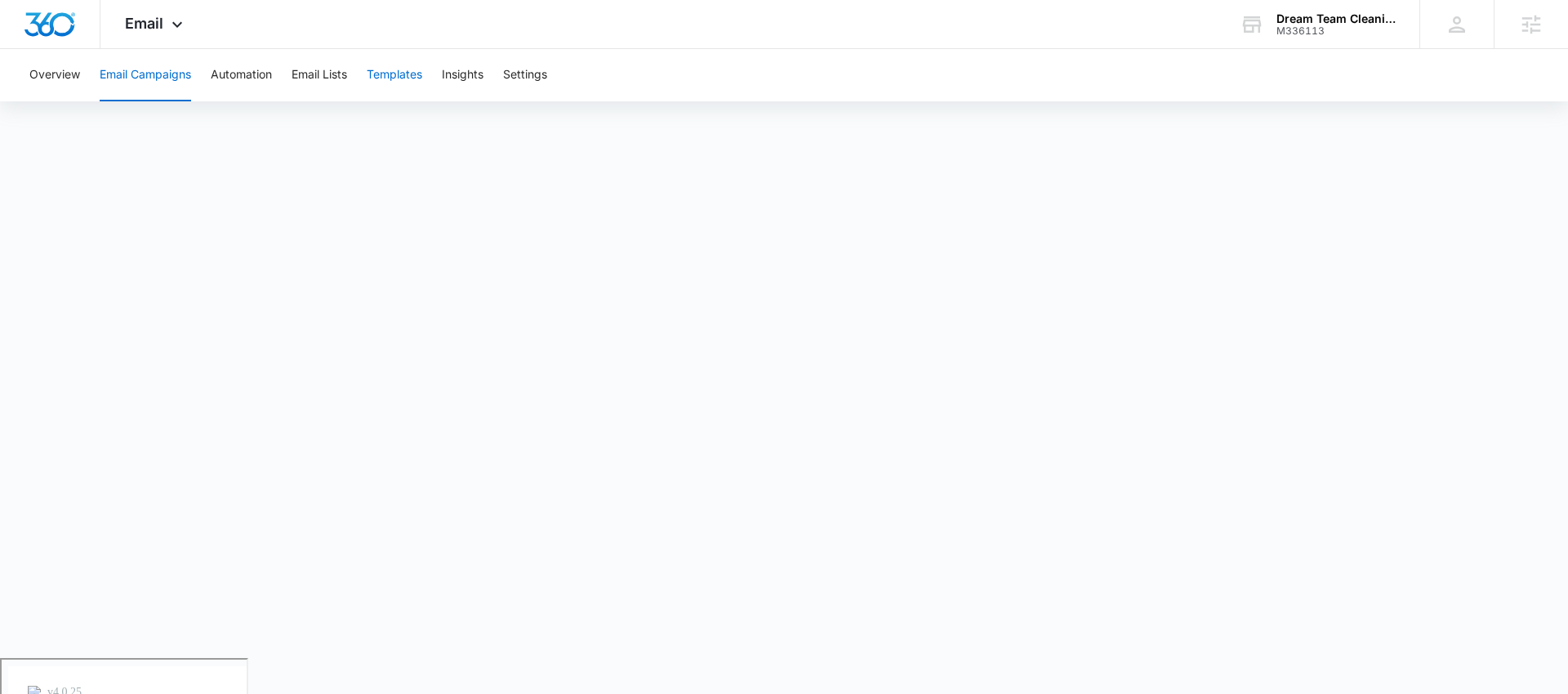
click at [407, 76] on button "Templates" at bounding box center [394, 75] width 55 height 52
click at [244, 77] on button "Automation" at bounding box center [241, 75] width 61 height 52
click at [60, 67] on button "Overview" at bounding box center [54, 75] width 50 height 52
click at [151, 28] on span "Email" at bounding box center [144, 23] width 38 height 17
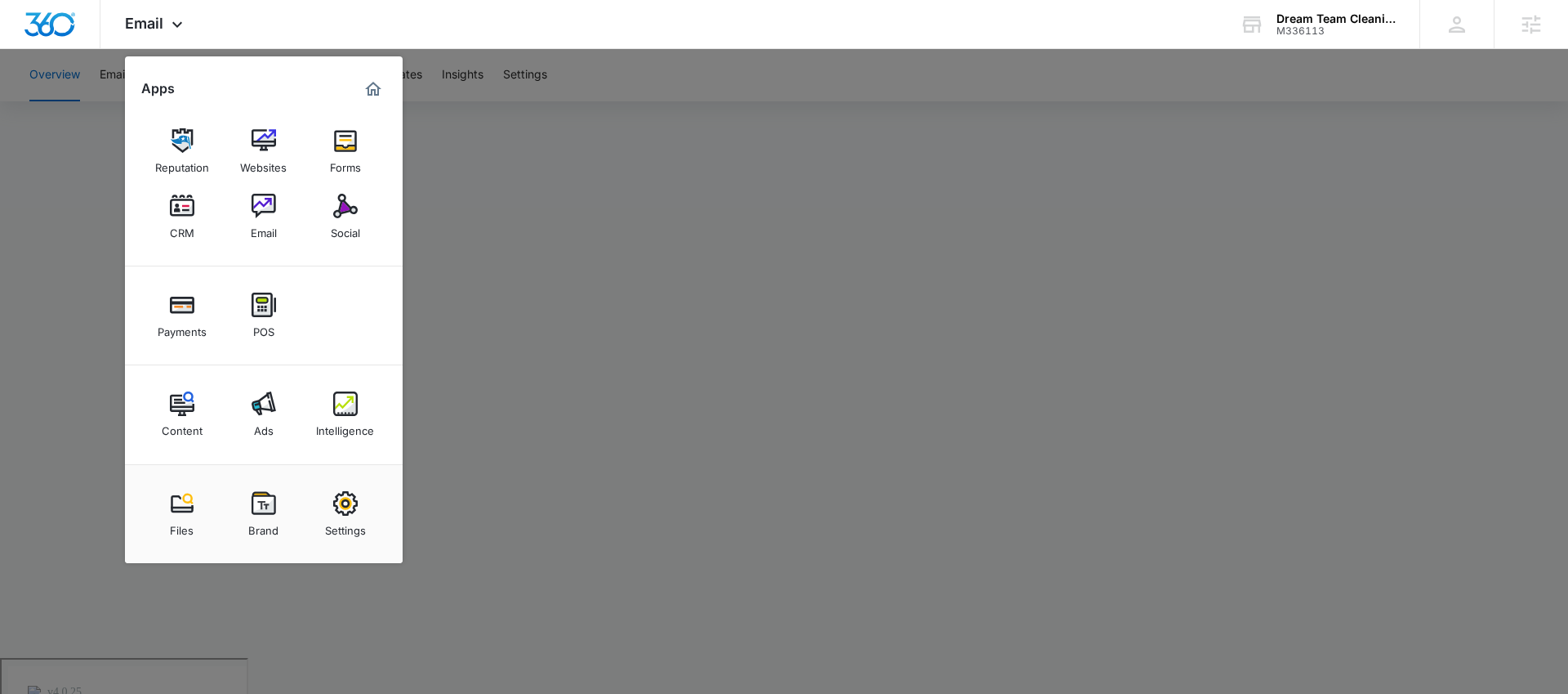
click at [772, 195] on div at bounding box center [784, 347] width 1568 height 694
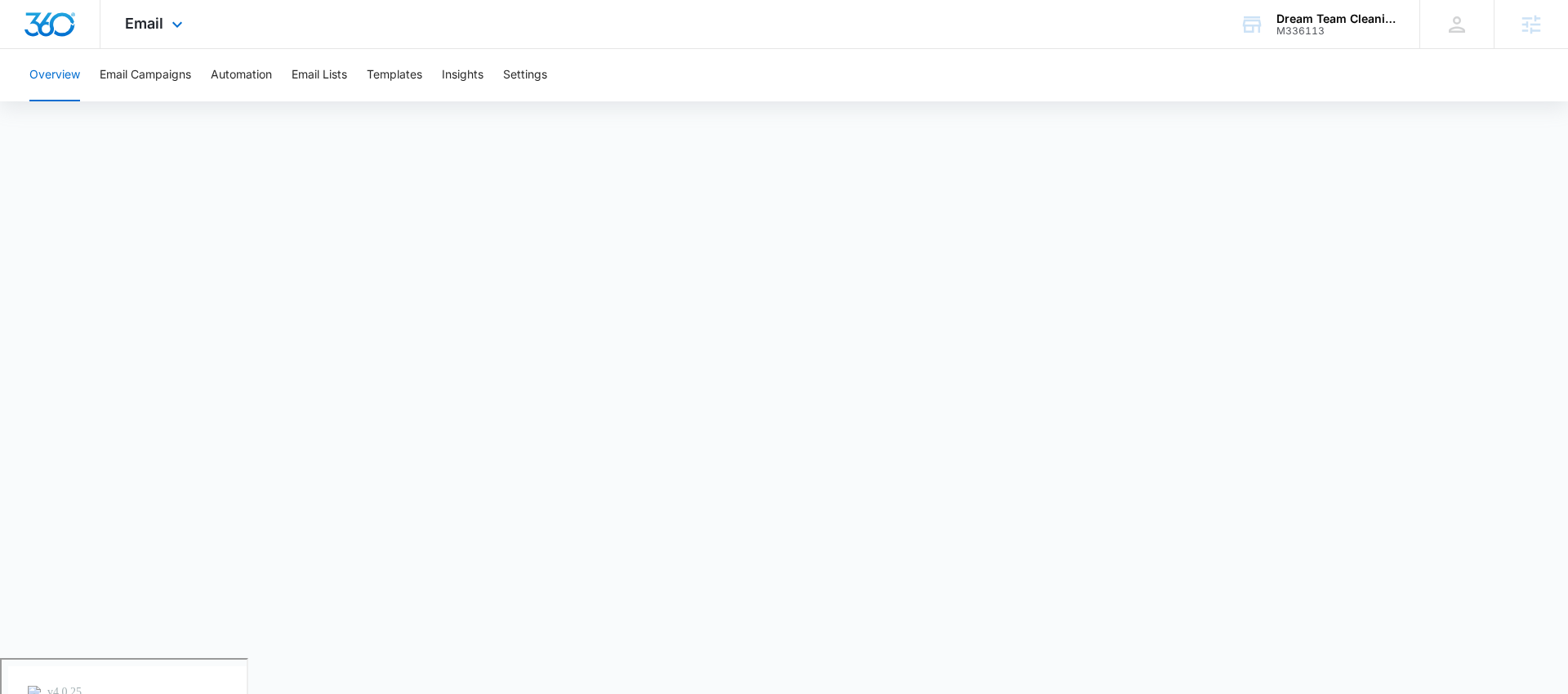
click at [139, 13] on div "Email Apps Reputation Websites Forms CRM Email Social Payments POS Content Ads …" at bounding box center [155, 24] width 111 height 48
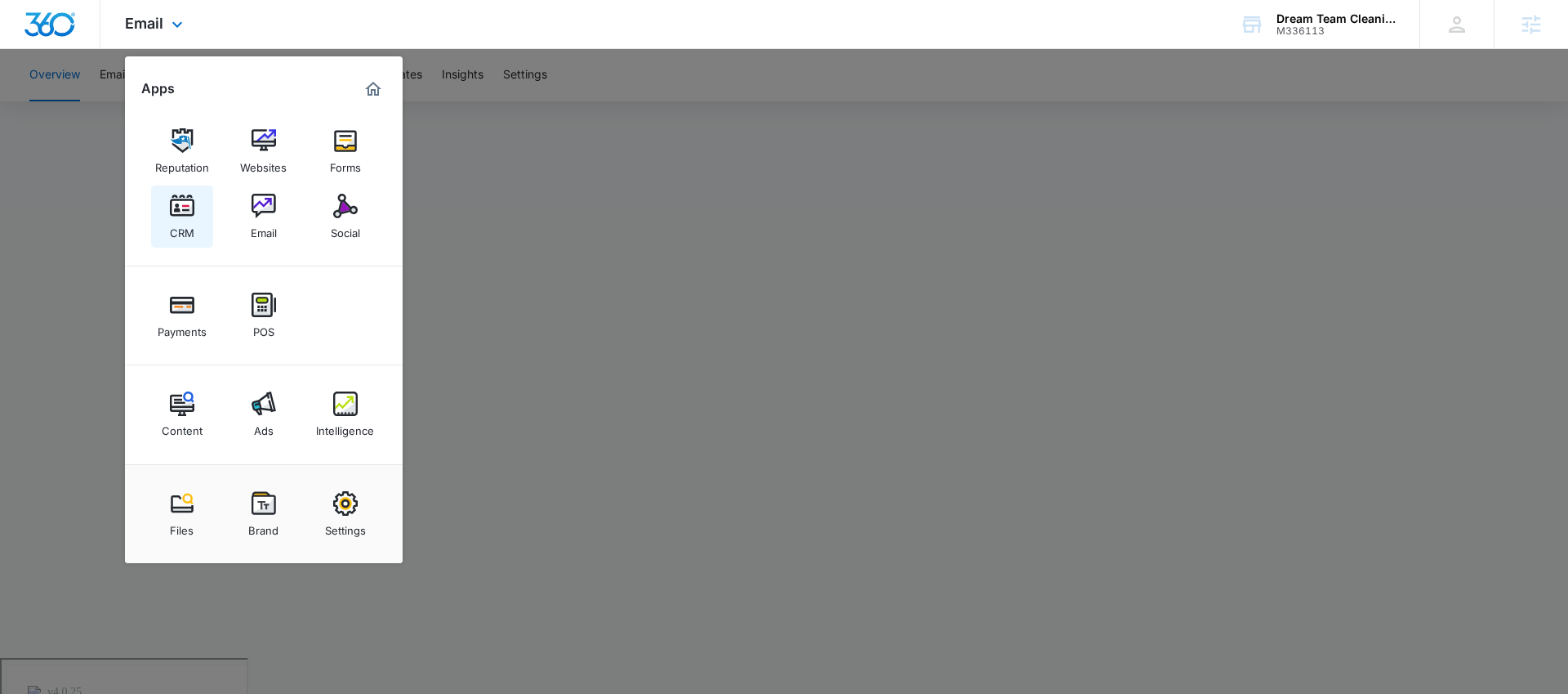
click at [183, 209] on img at bounding box center [182, 206] width 25 height 25
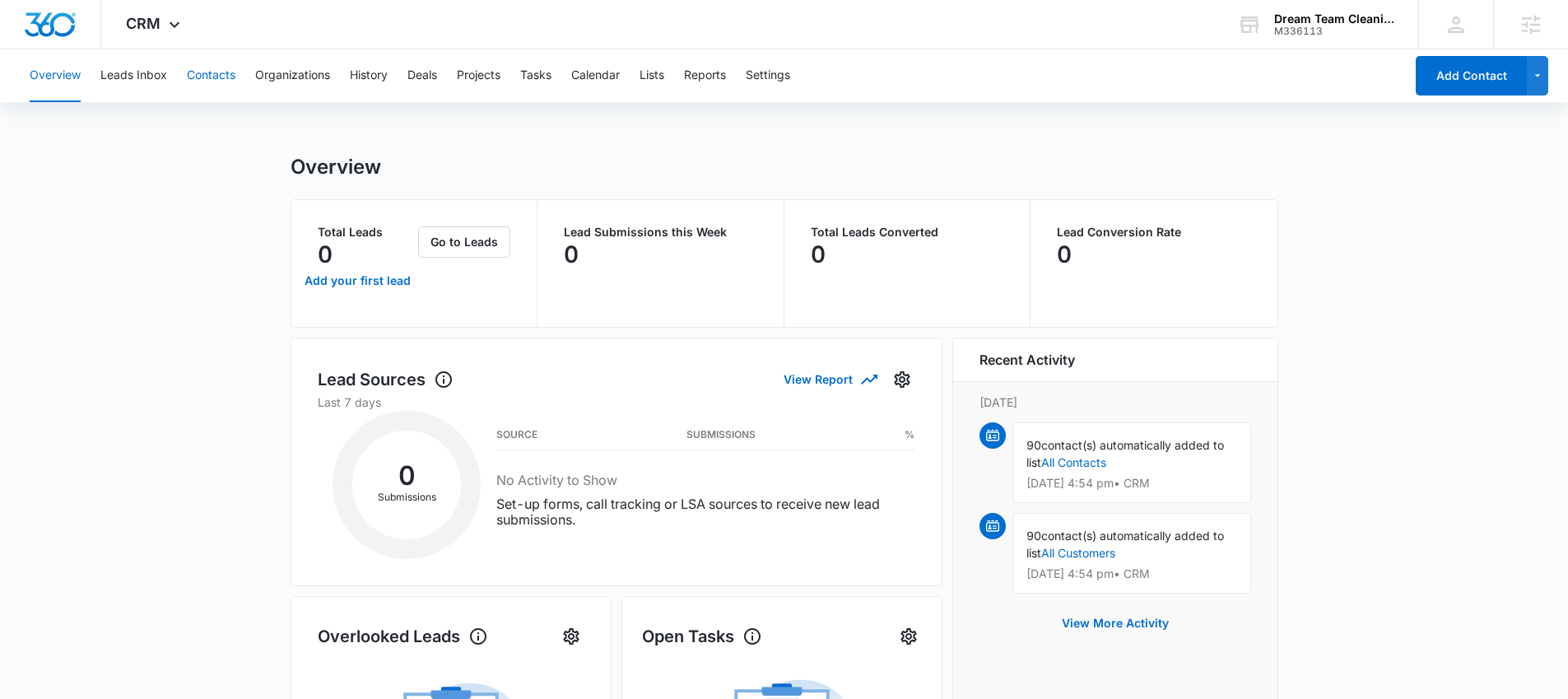
click at [191, 70] on button "Contacts" at bounding box center [210, 75] width 49 height 53
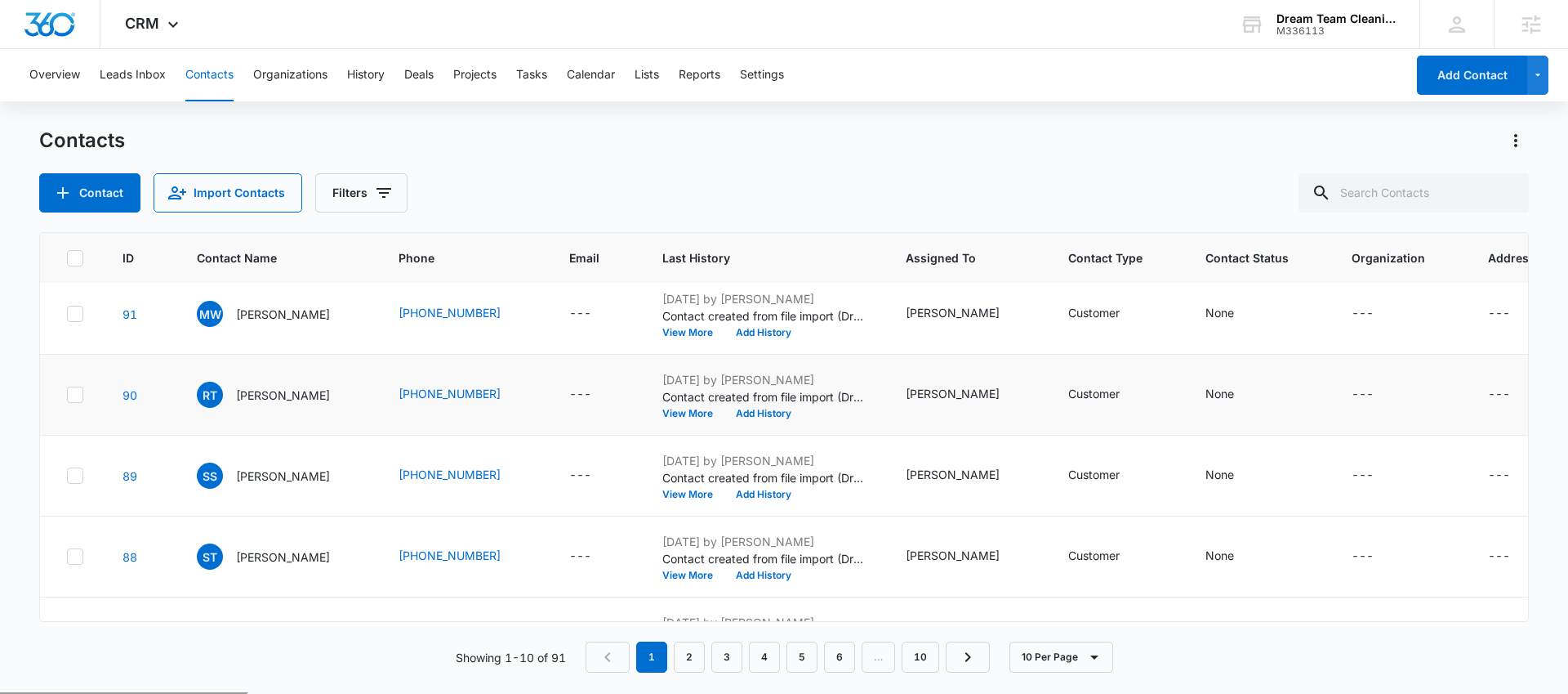
scroll to position [310, 0]
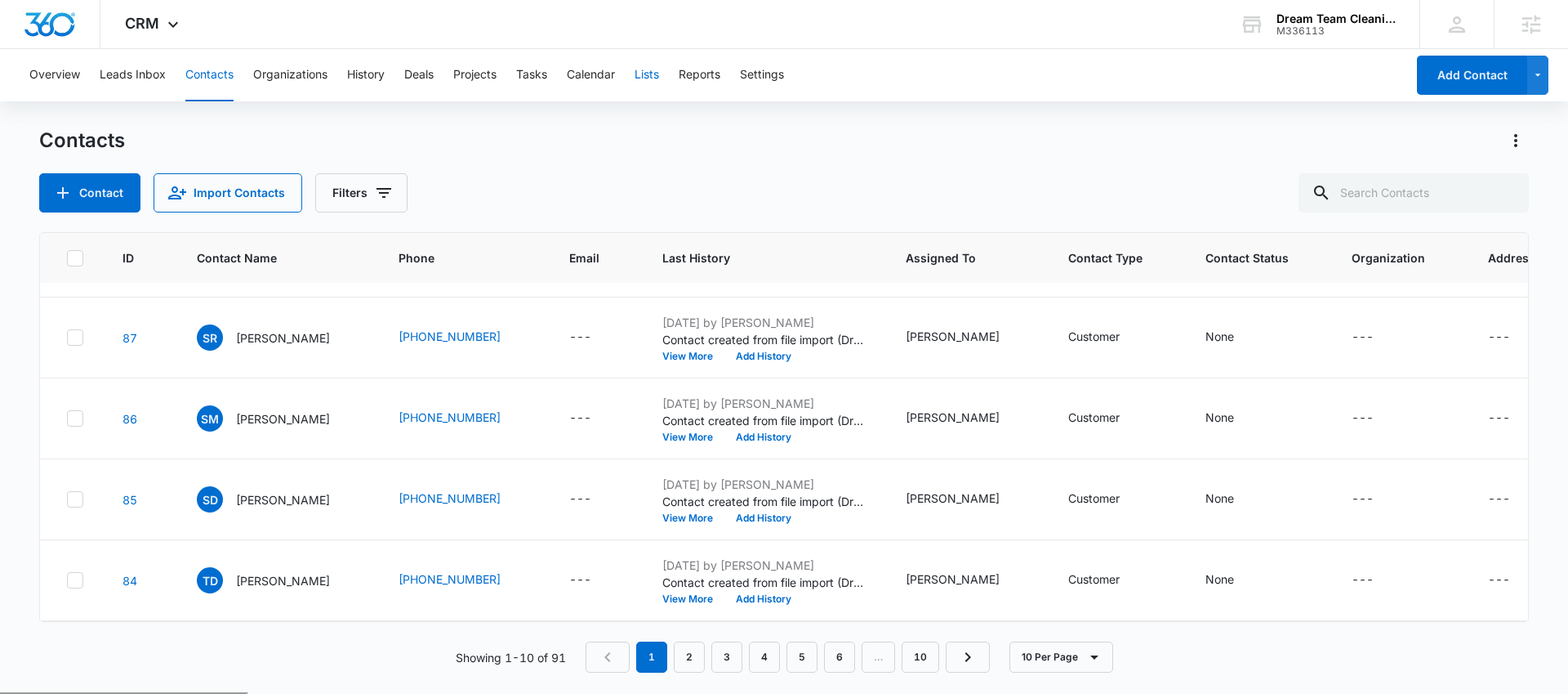
click at [651, 80] on button "Lists" at bounding box center [646, 75] width 25 height 52
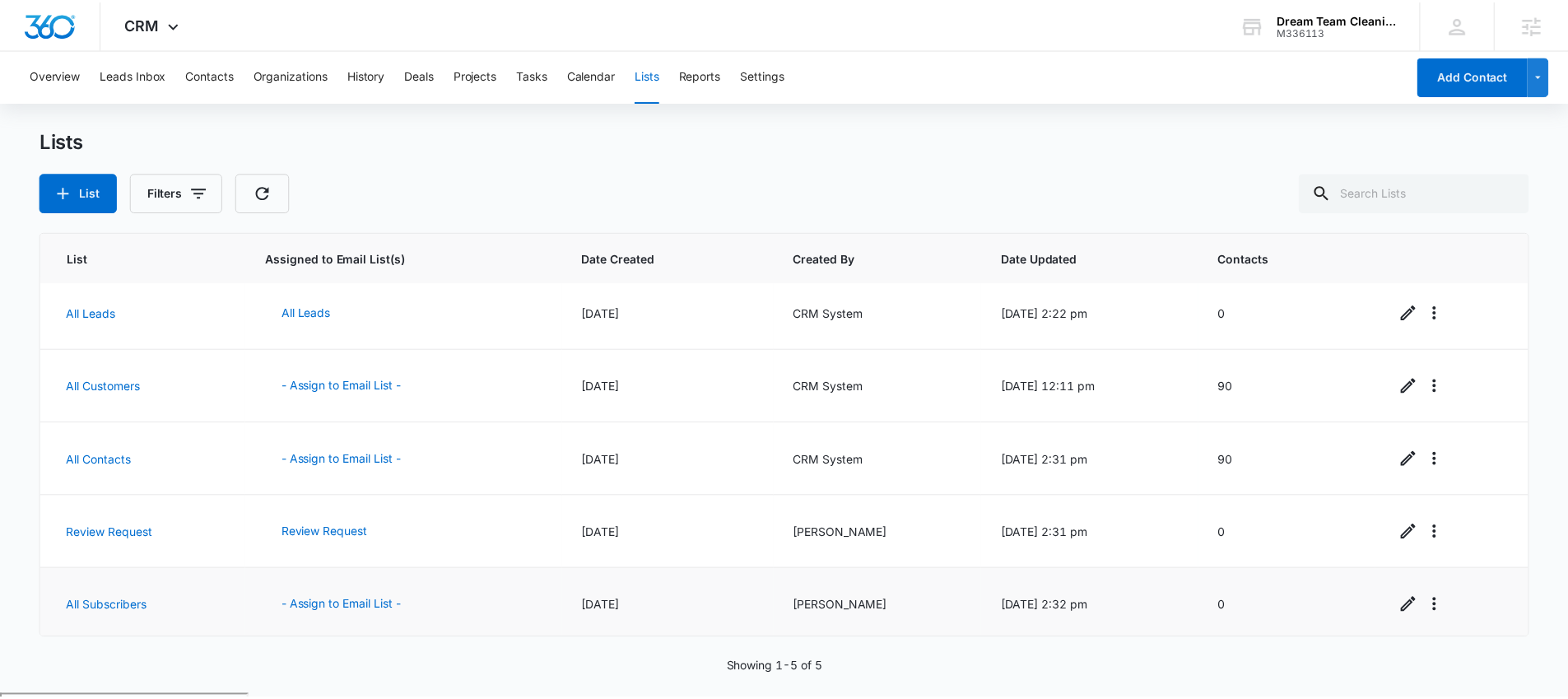
scroll to position [12, 0]
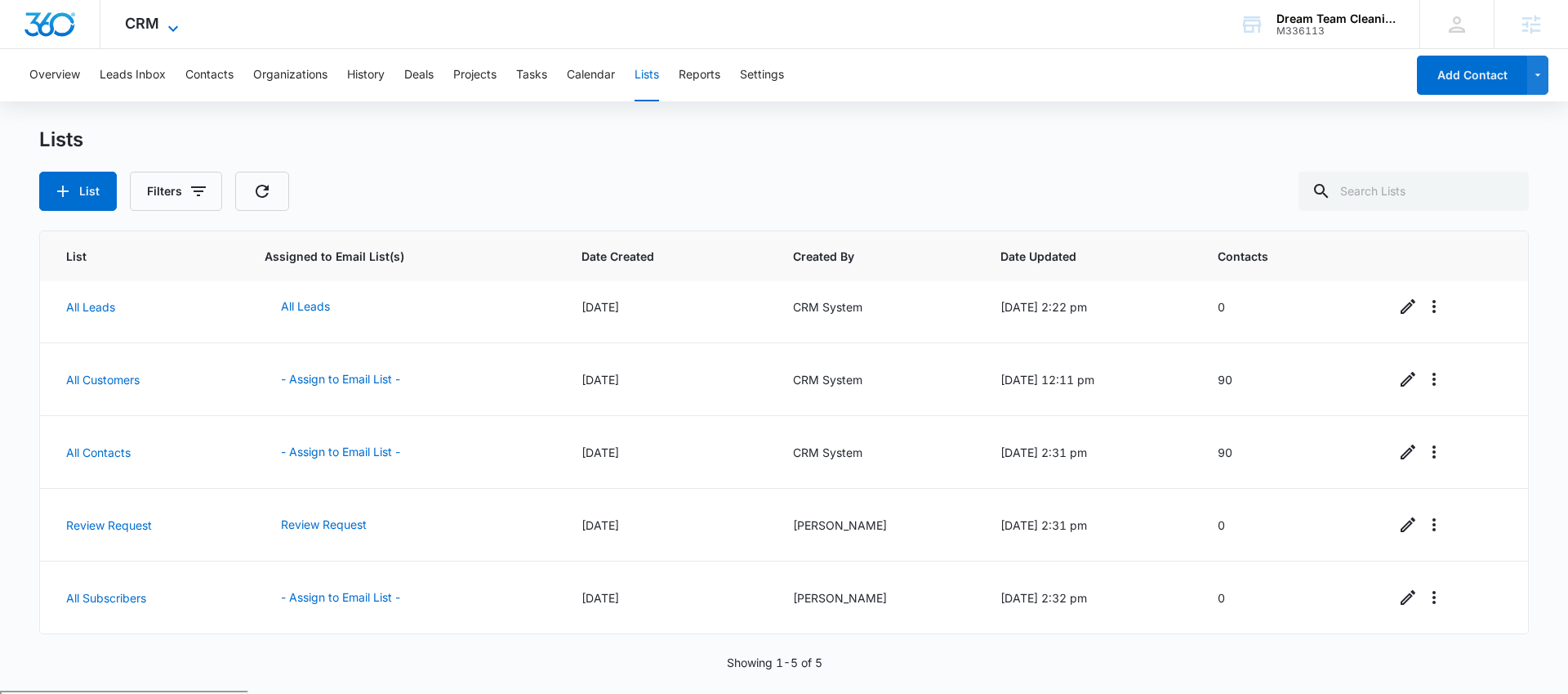
click at [152, 31] on span "CRM" at bounding box center [142, 23] width 34 height 17
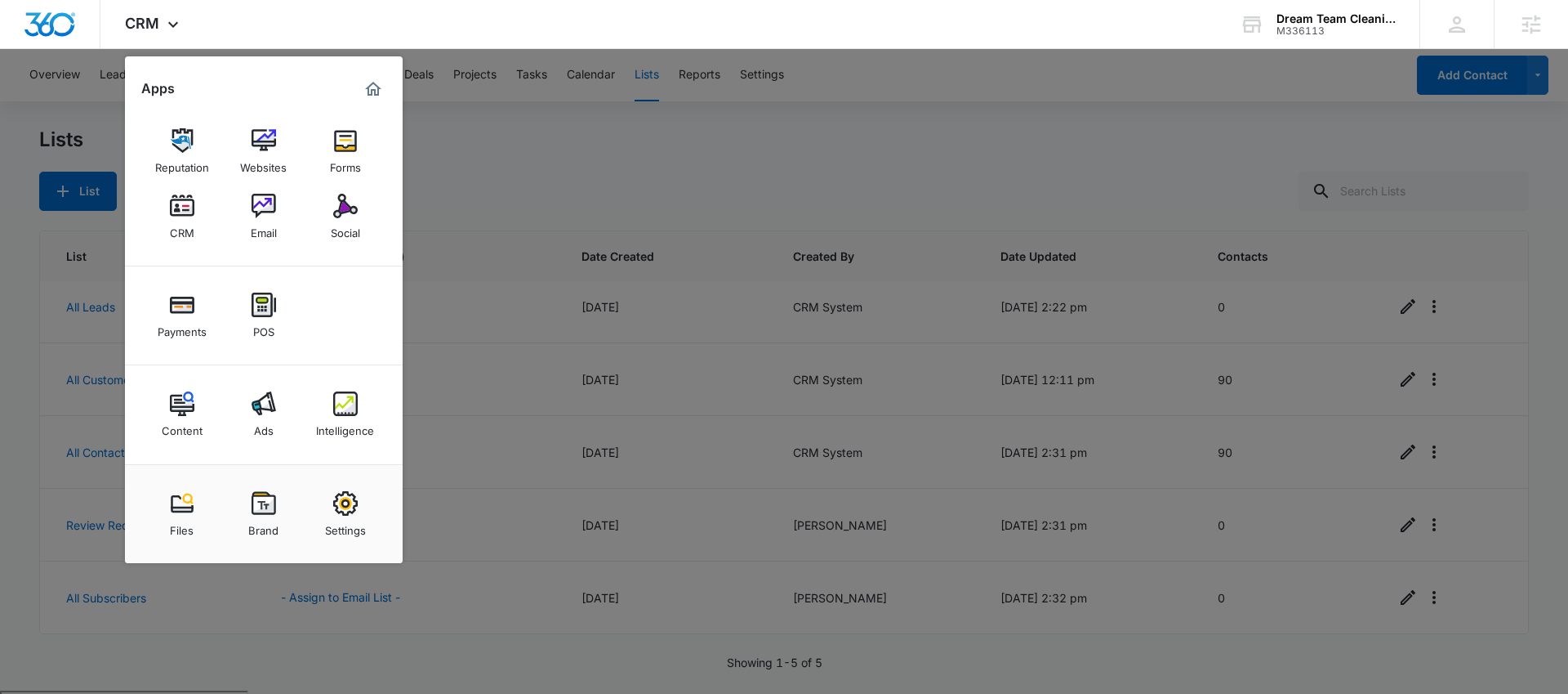
click at [757, 195] on div at bounding box center [784, 347] width 1568 height 694
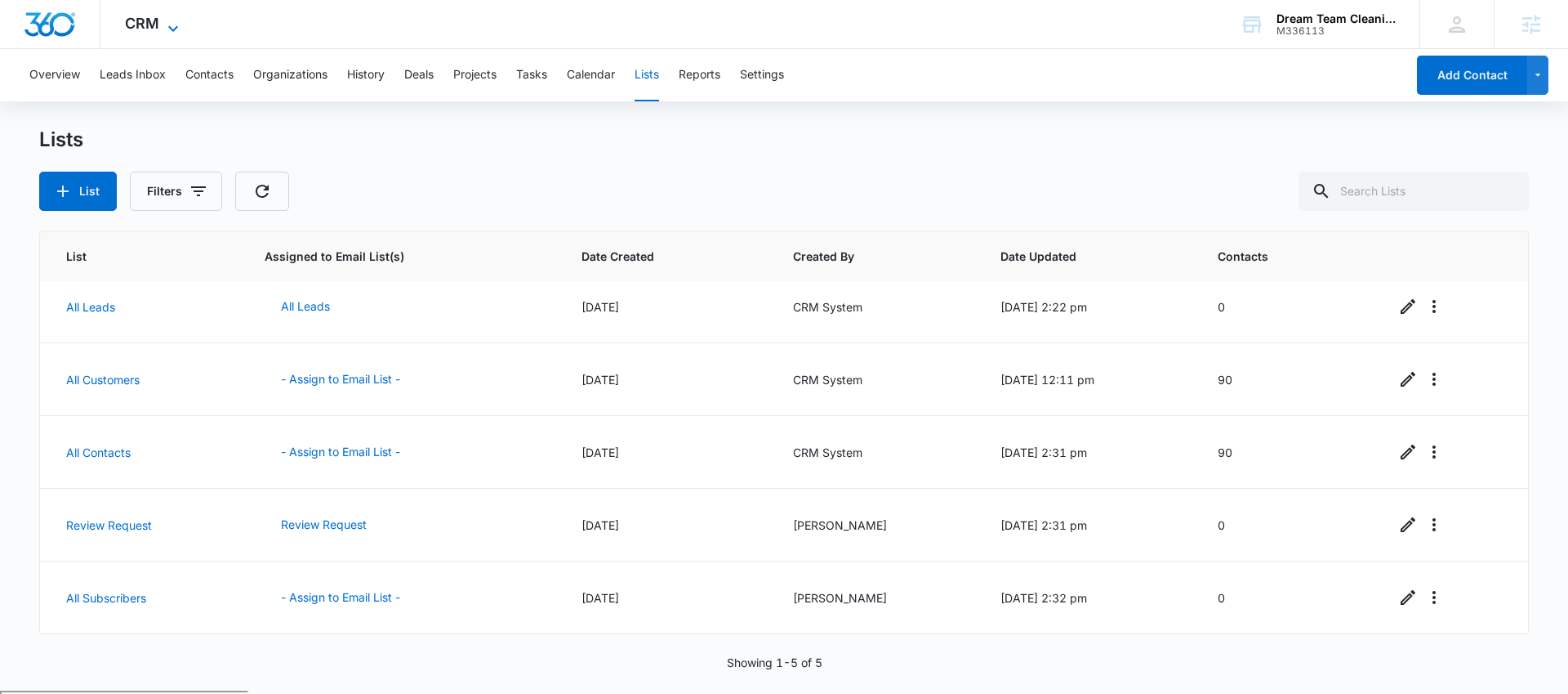
click at [166, 32] on icon at bounding box center [173, 29] width 20 height 20
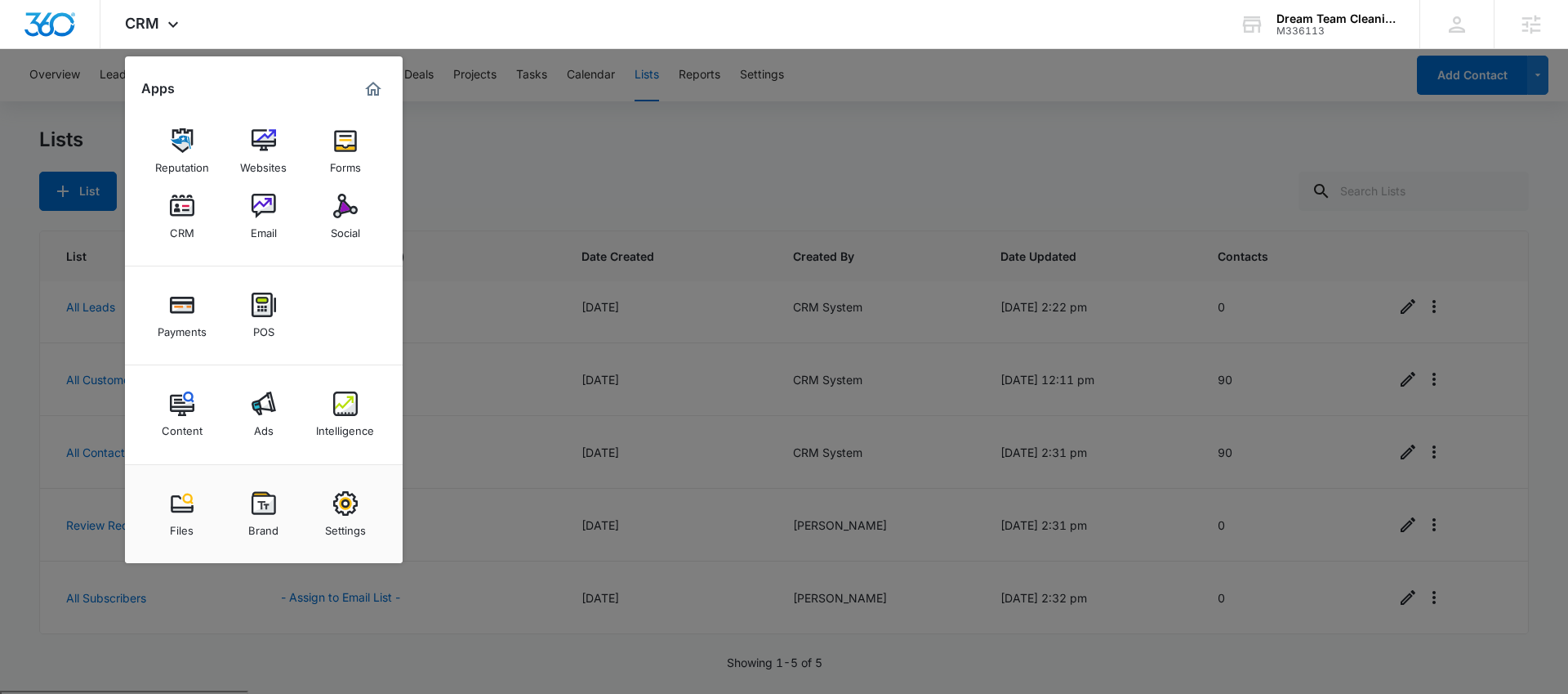
click at [593, 160] on div at bounding box center [784, 347] width 1568 height 694
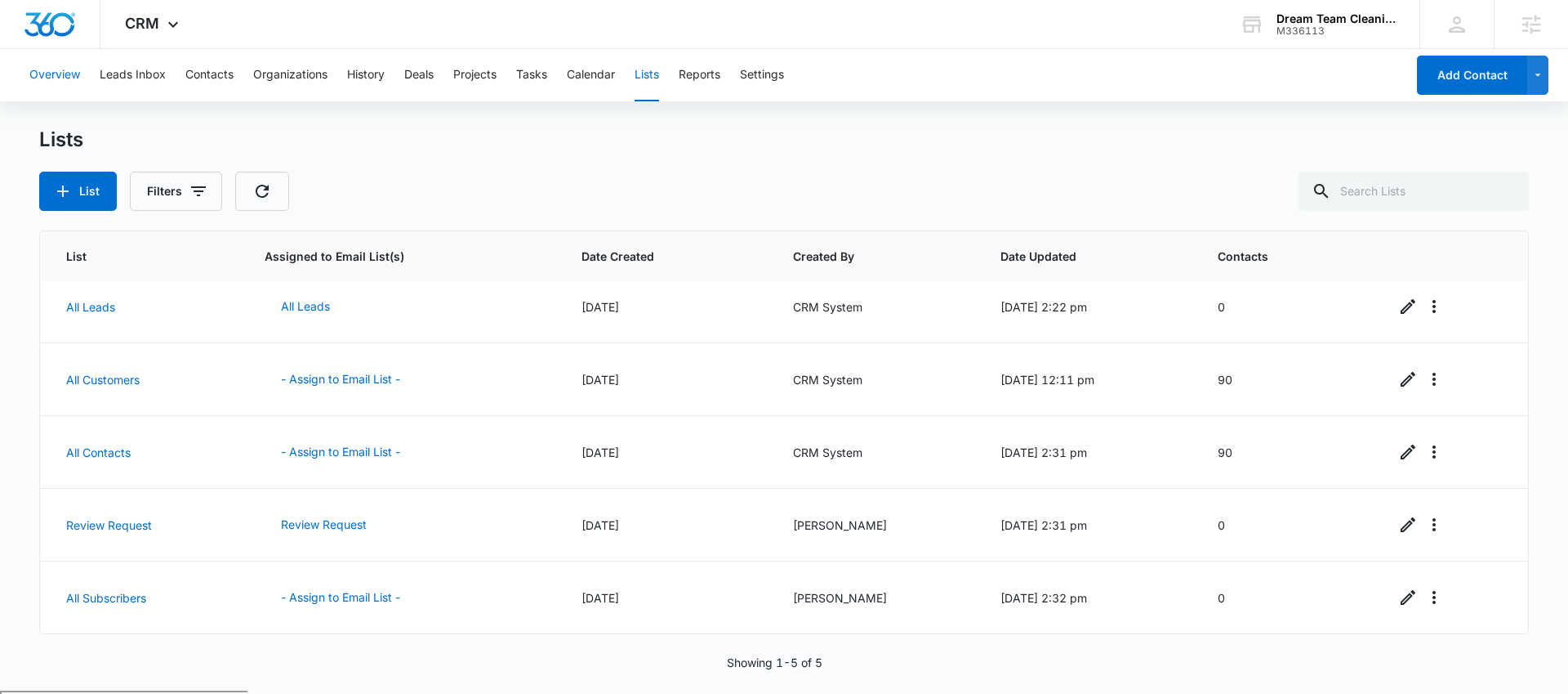
click at [79, 70] on button "Overview" at bounding box center [54, 75] width 50 height 52
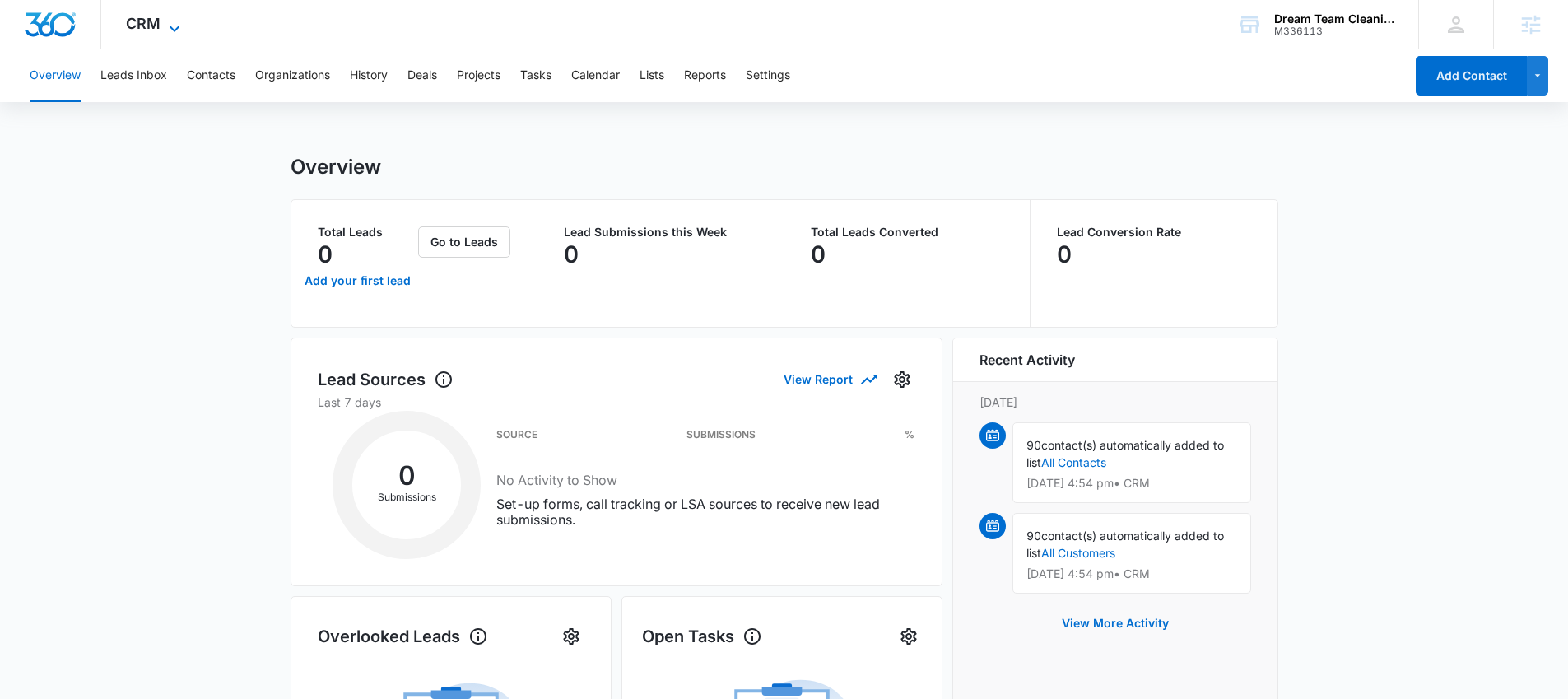
click at [139, 21] on span "CRM" at bounding box center [143, 23] width 35 height 17
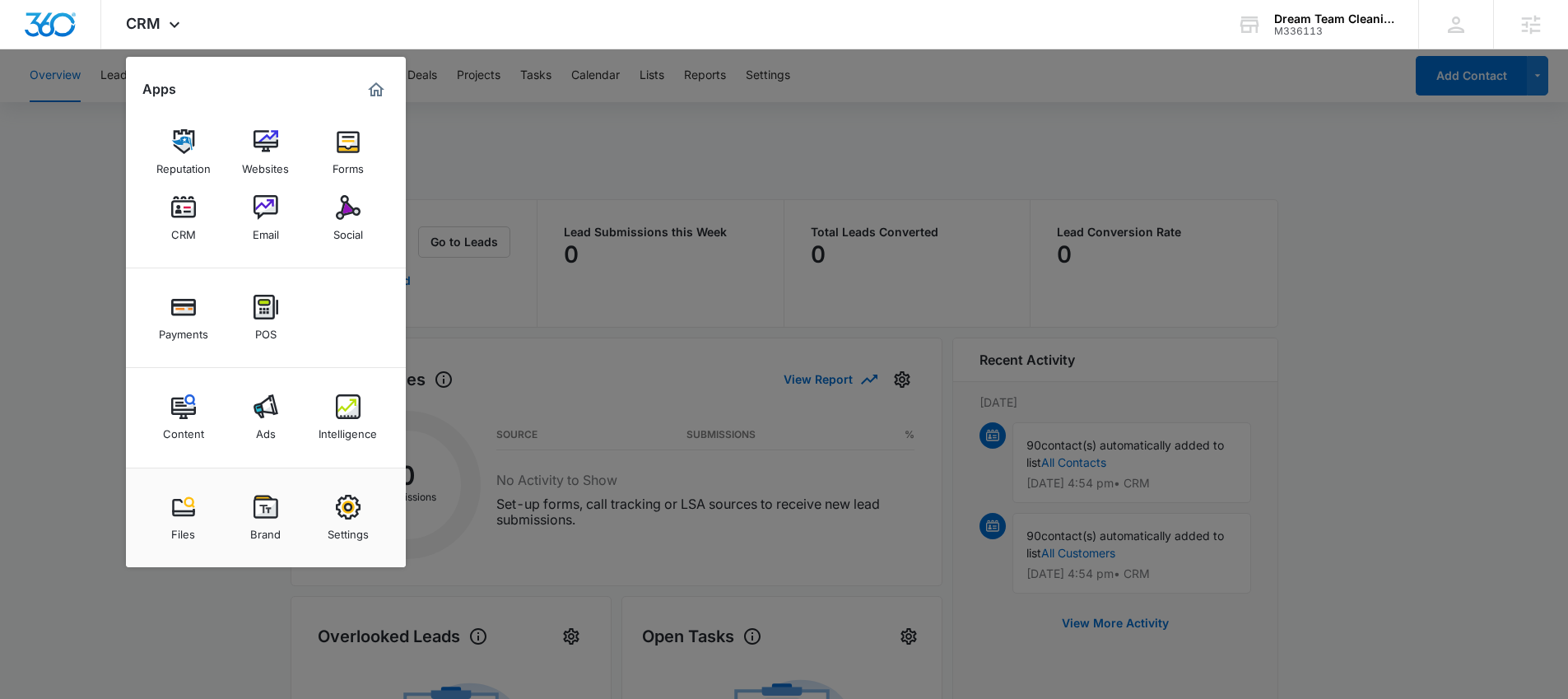
click at [53, 251] on div at bounding box center [784, 349] width 1568 height 699
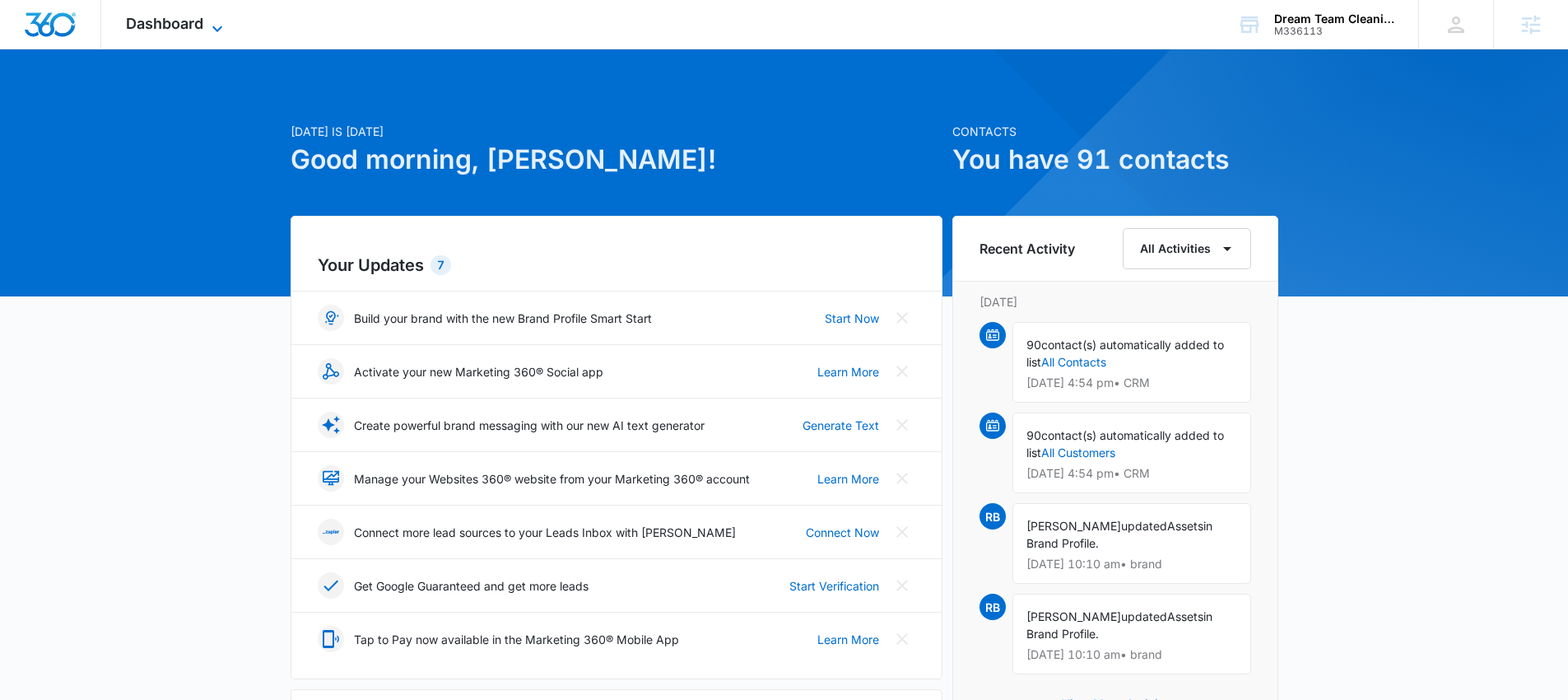
click at [178, 22] on span "Dashboard" at bounding box center [165, 23] width 77 height 17
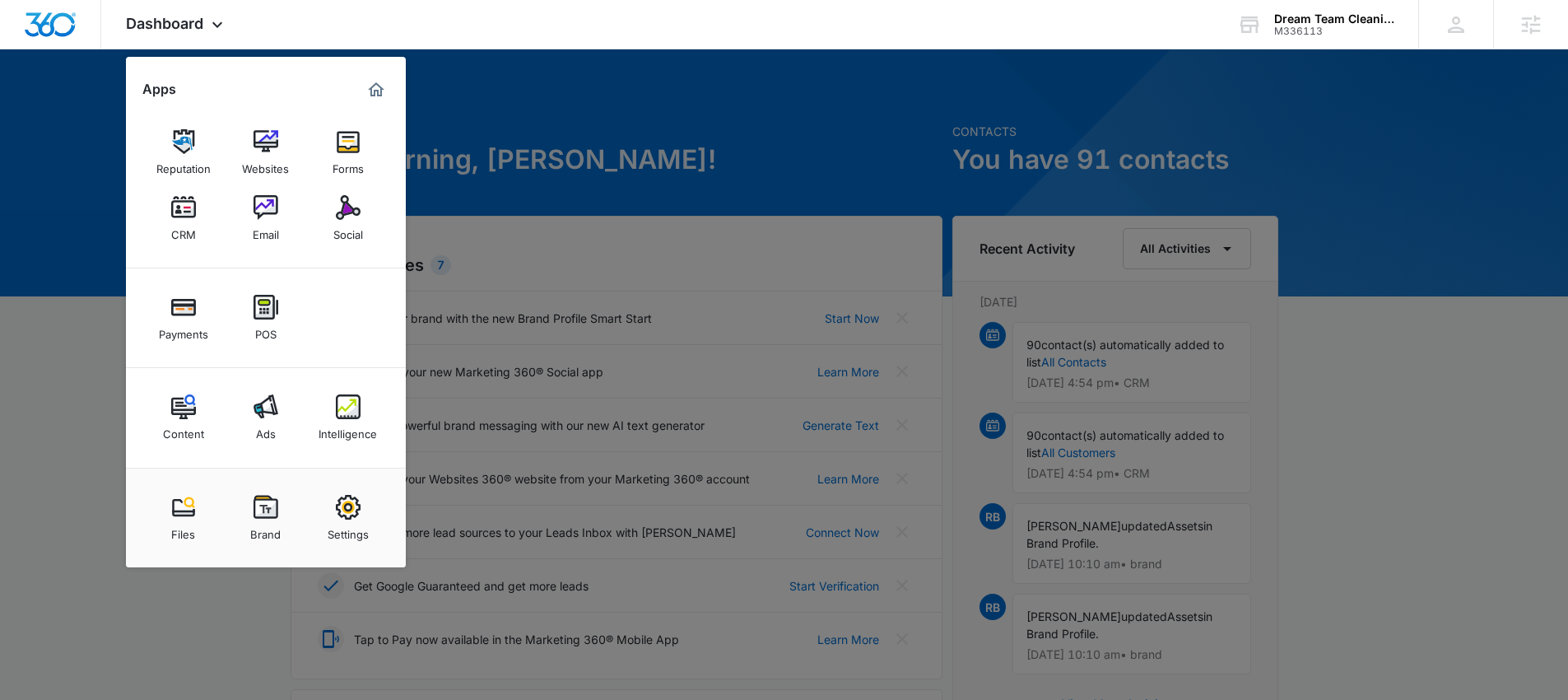
click at [264, 512] on img at bounding box center [266, 507] width 25 height 25
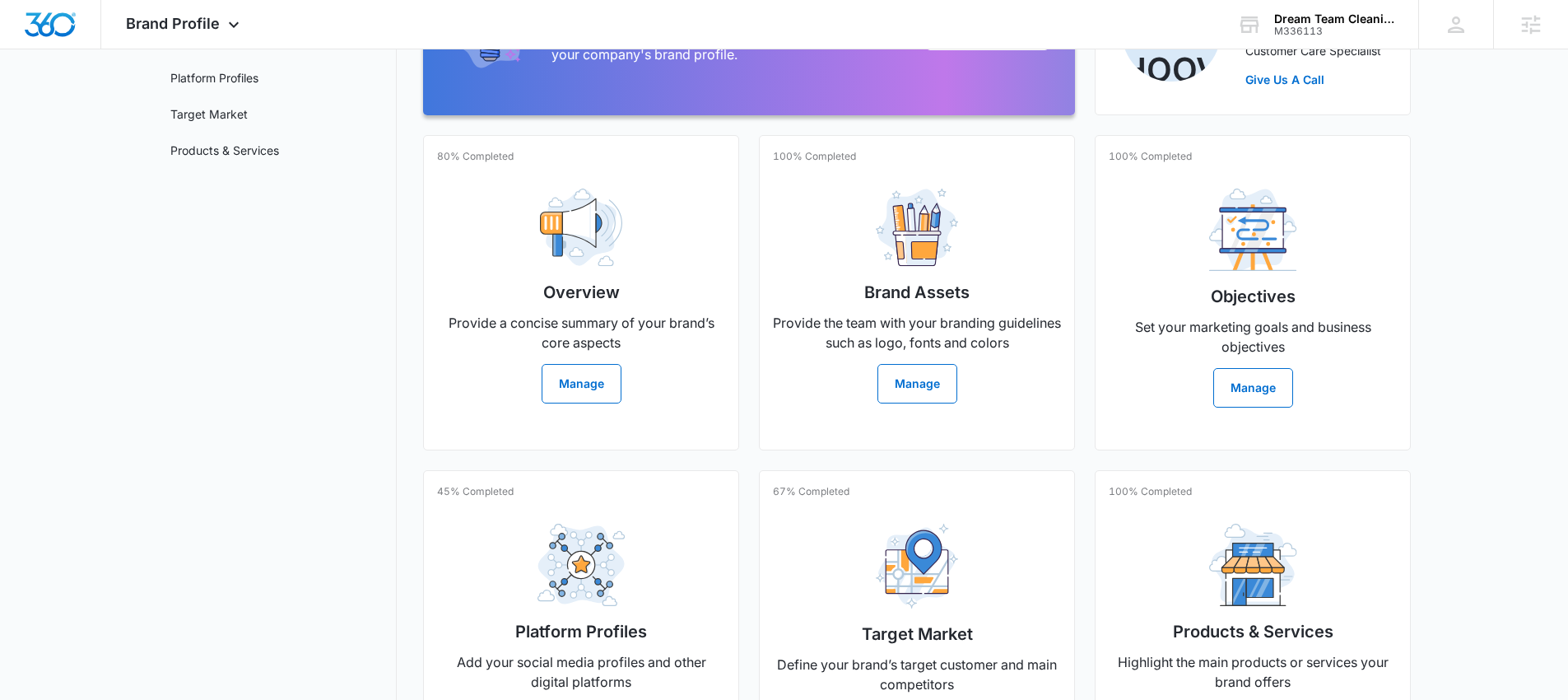
scroll to position [356, 0]
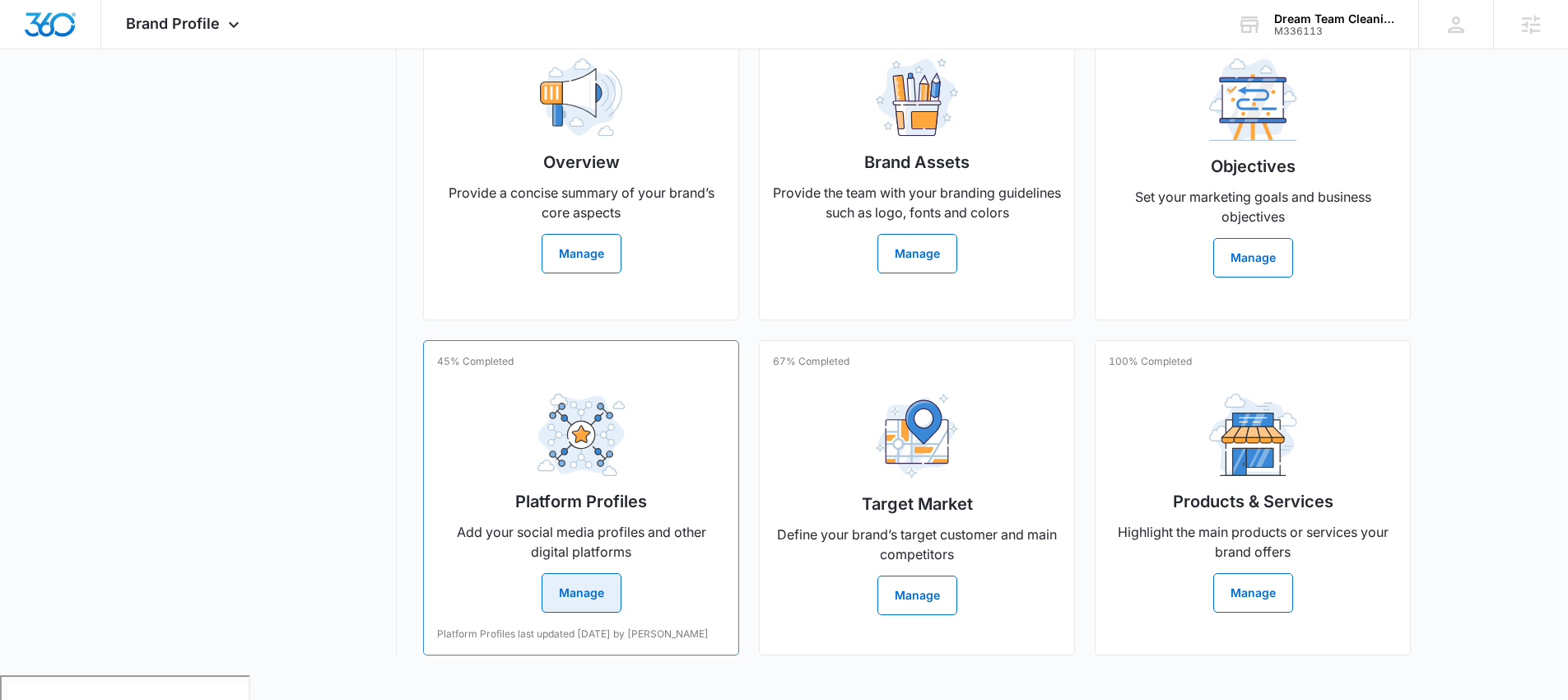
click at [603, 599] on button "Manage" at bounding box center [581, 593] width 80 height 40
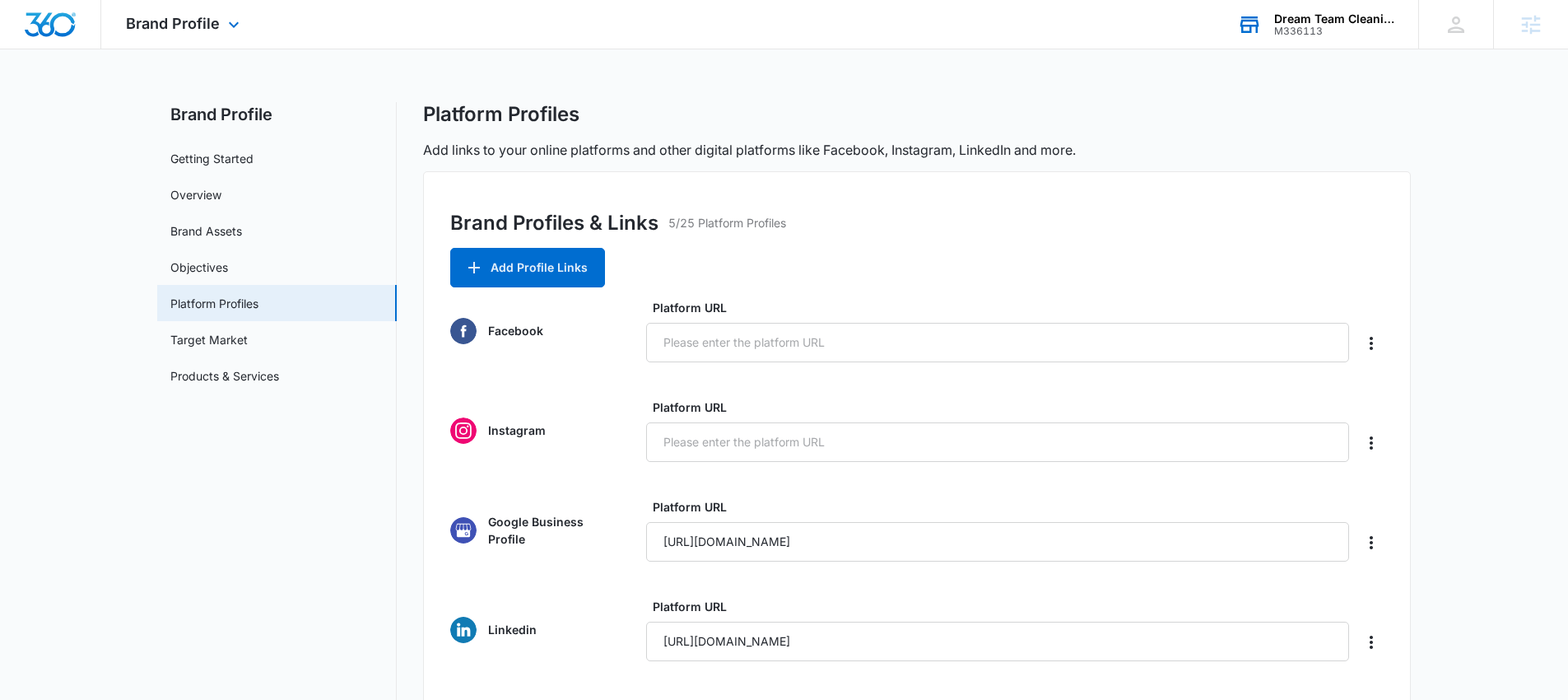
click at [1313, 10] on div "Dream Team Cleaning M336113 Your Accounts View All" at bounding box center [1315, 24] width 206 height 49
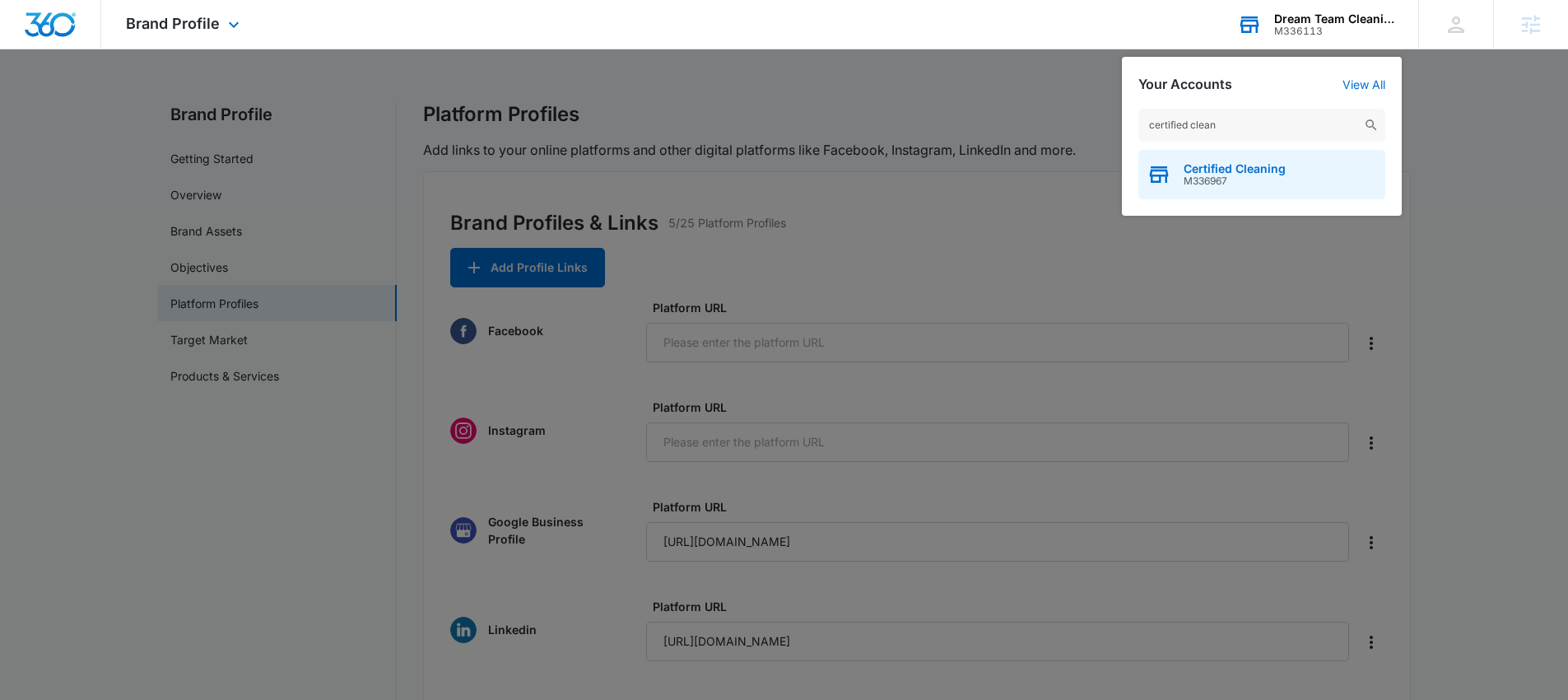
type input "certified clean"
click at [1304, 176] on div "Certified Cleaning M336967" at bounding box center [1261, 175] width 247 height 50
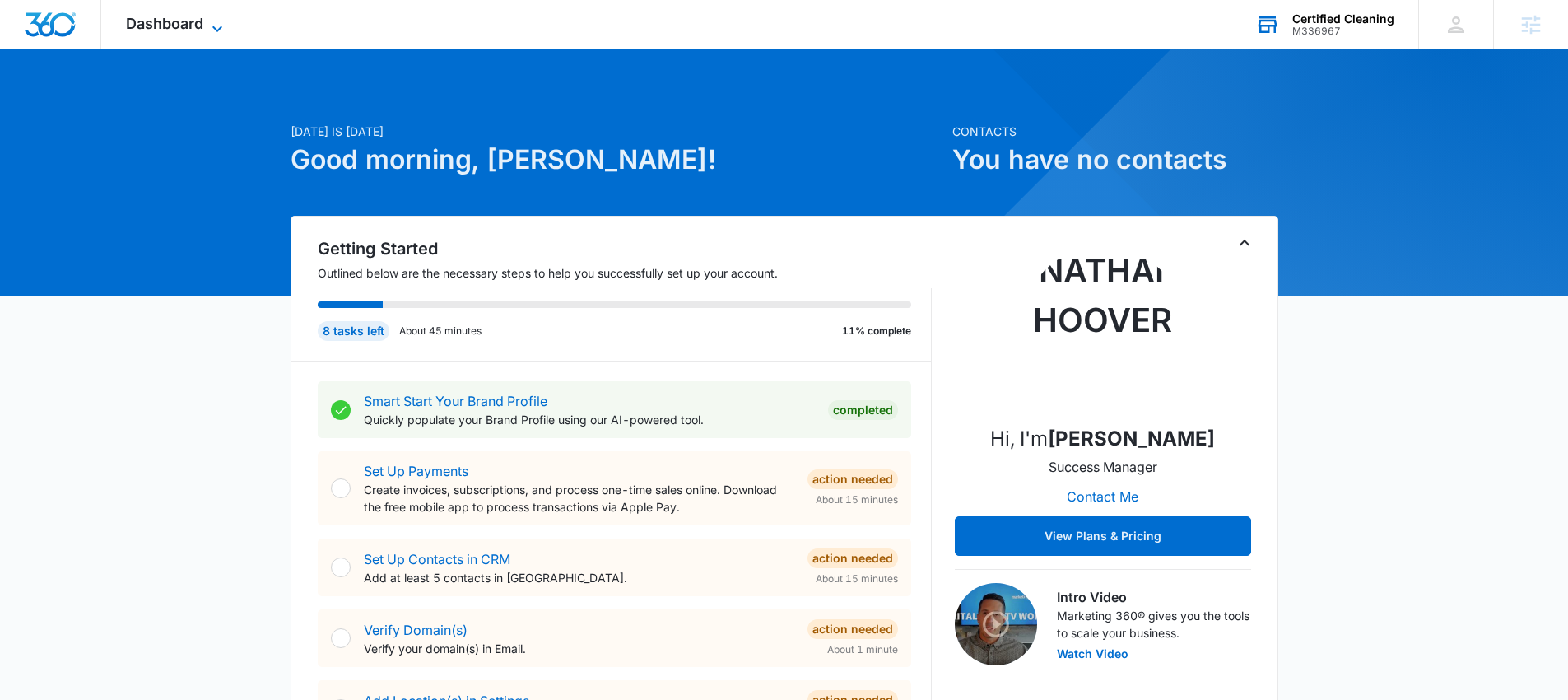
click at [176, 22] on span "Dashboard" at bounding box center [165, 23] width 77 height 17
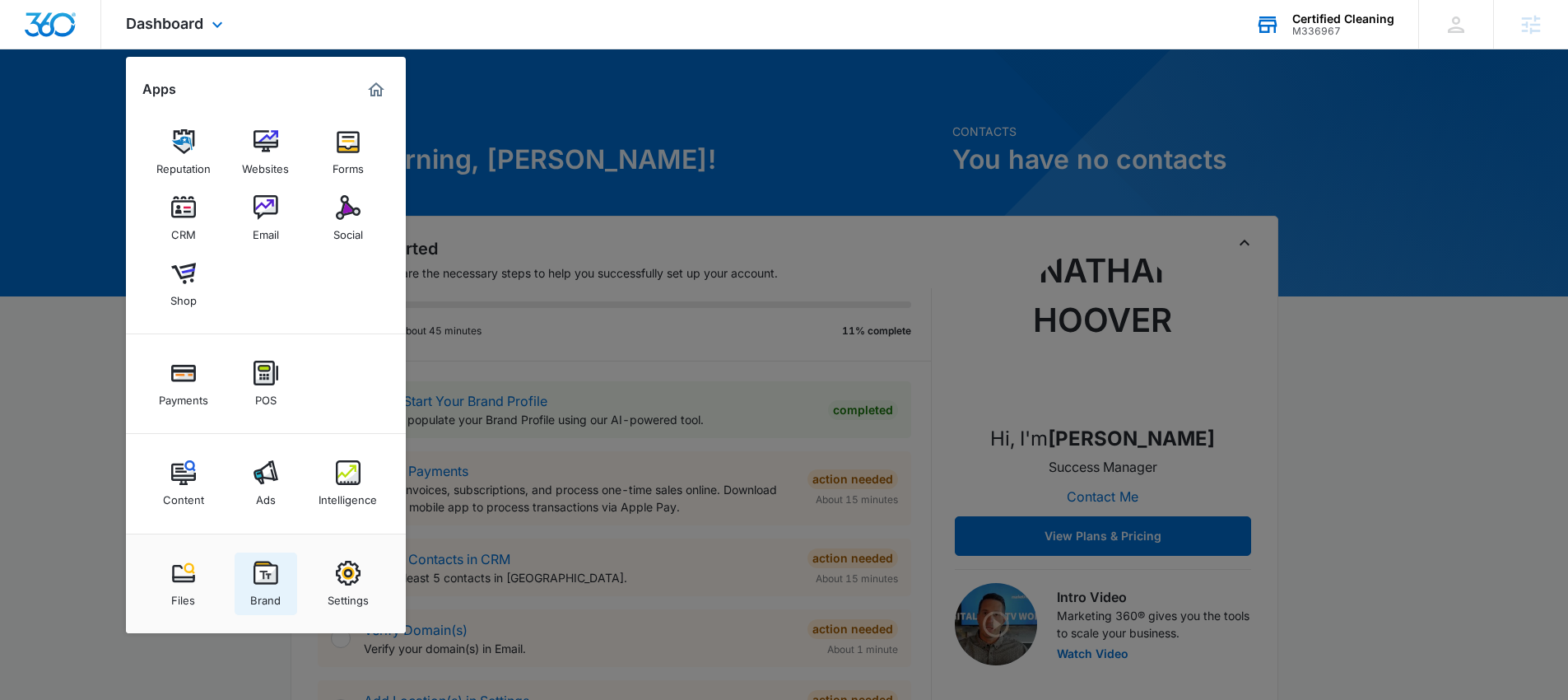
click at [269, 578] on img at bounding box center [266, 572] width 25 height 25
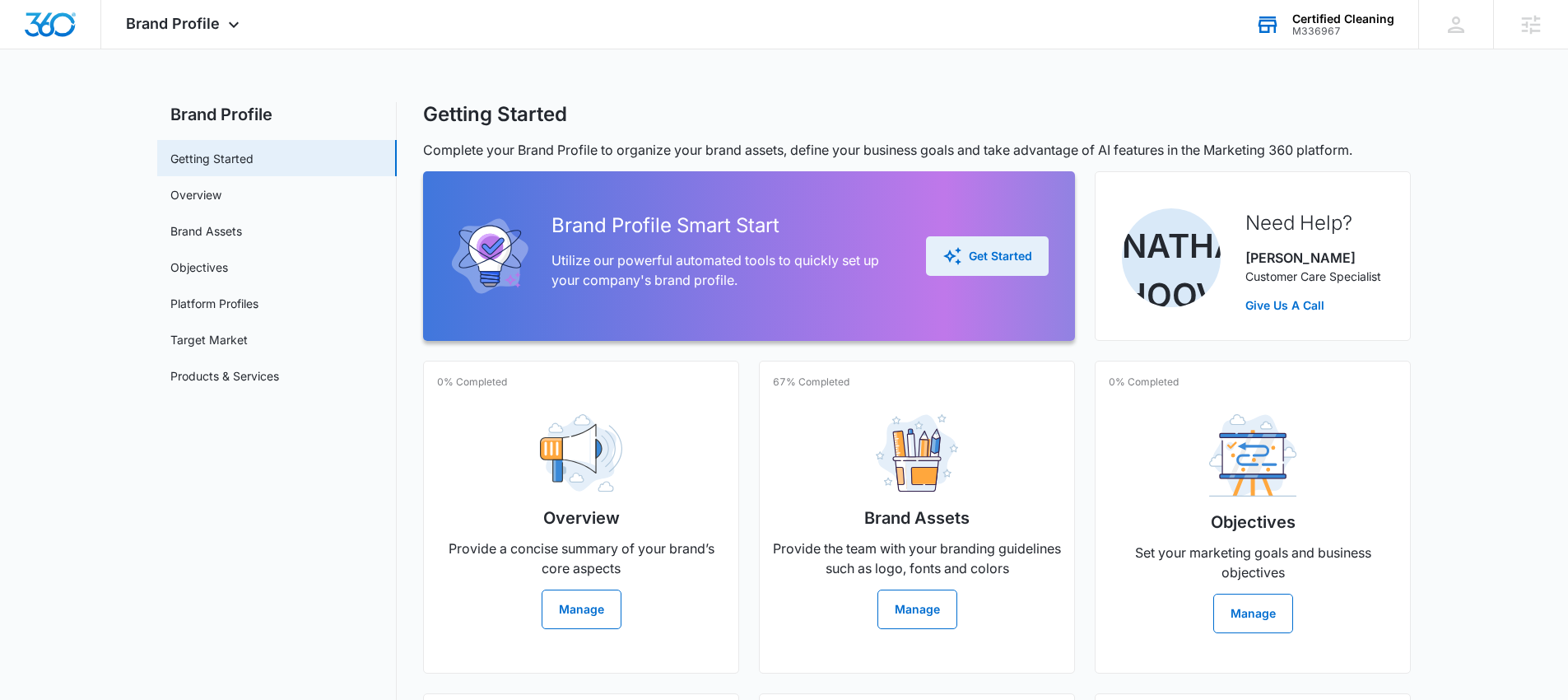
click at [1006, 250] on div "Get Started" at bounding box center [987, 256] width 89 height 20
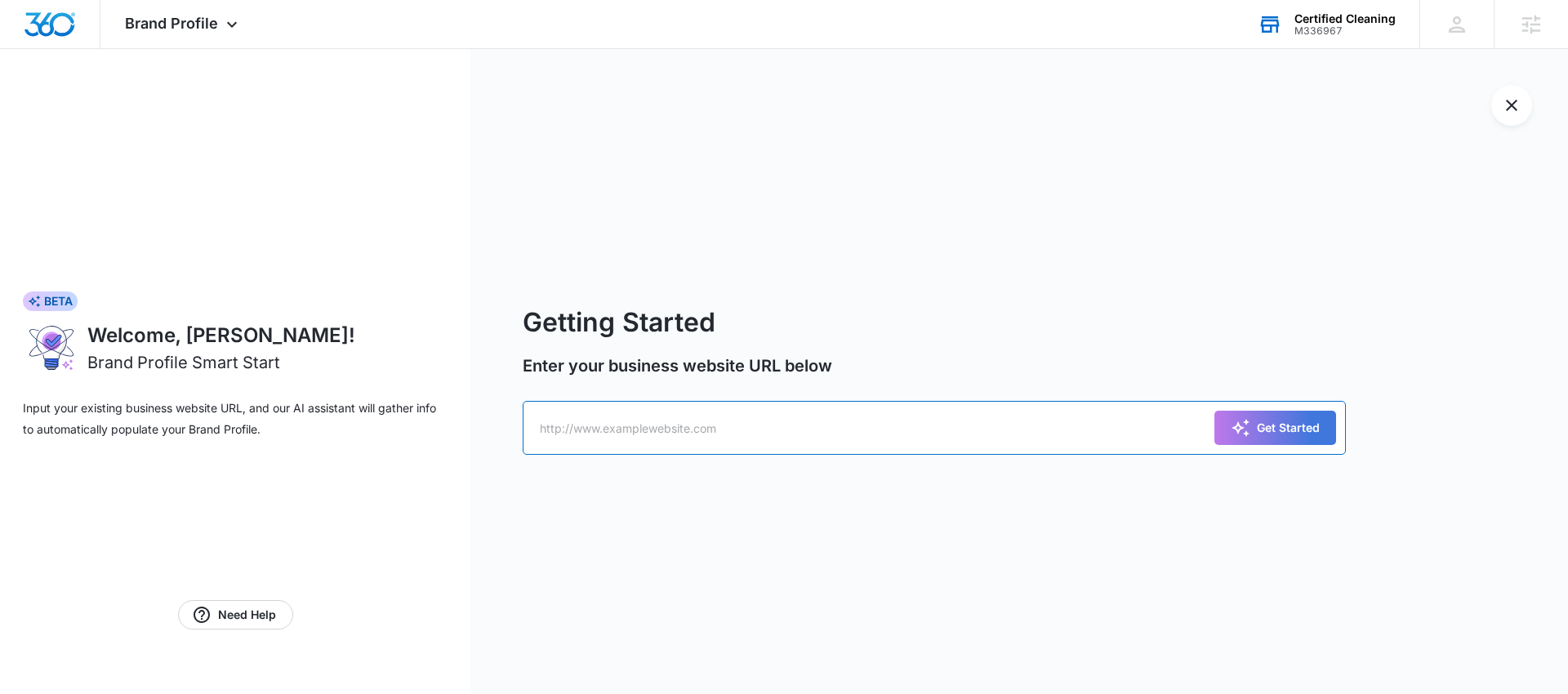
click at [798, 416] on input "text" at bounding box center [934, 428] width 823 height 54
paste input "https://certifiedcleaningco.com/"
type input "https://certifiedcleaningco.com/"
click at [1282, 426] on div "Get Started" at bounding box center [1275, 428] width 89 height 20
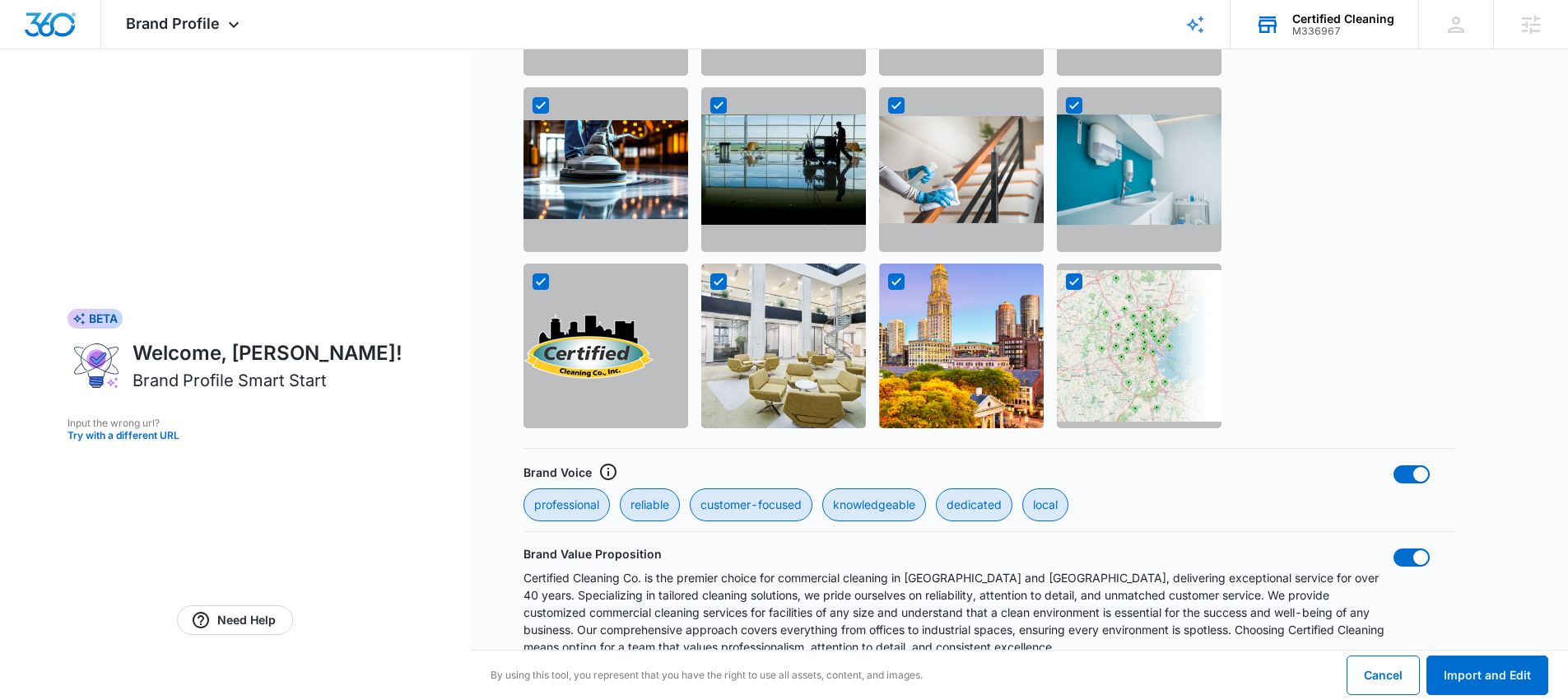
scroll to position [1653, 0]
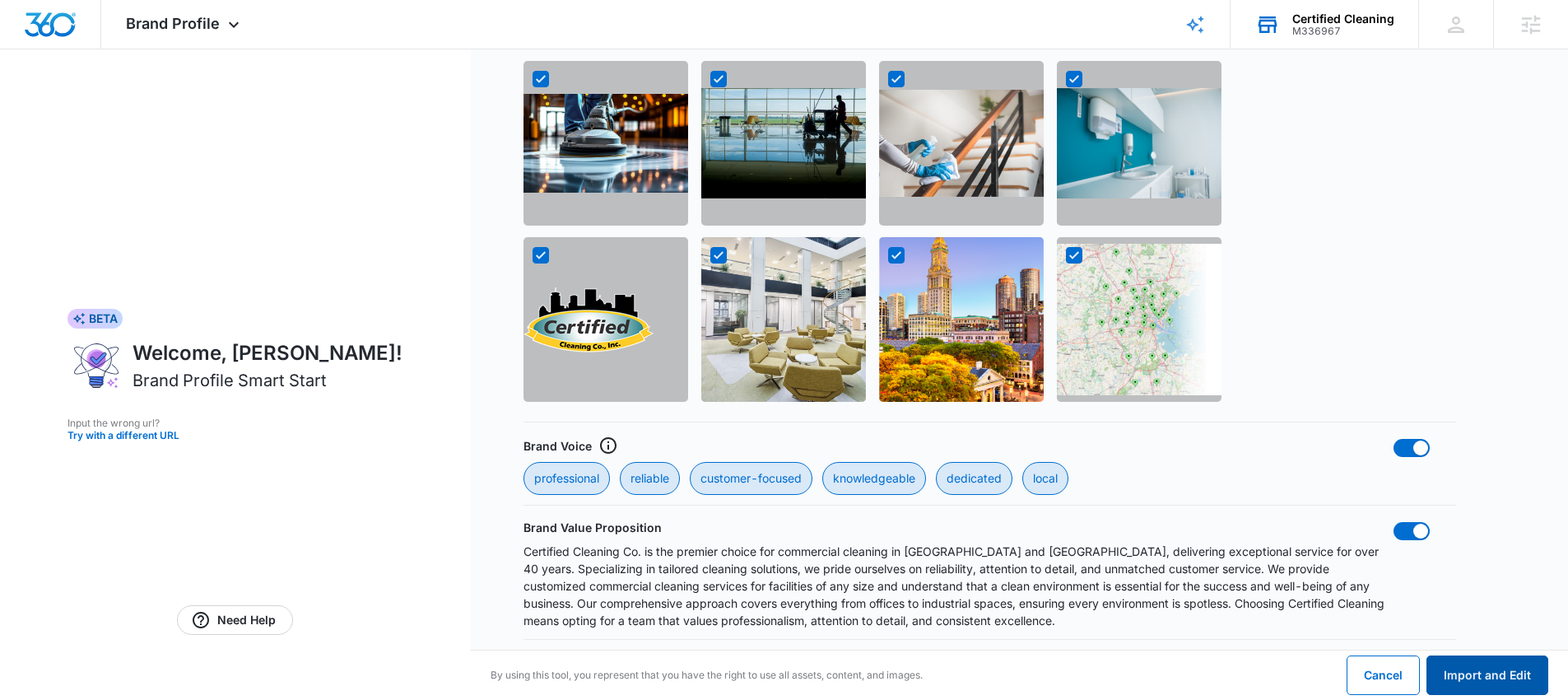
click at [1500, 669] on button "Import and Edit" at bounding box center [1487, 675] width 122 height 40
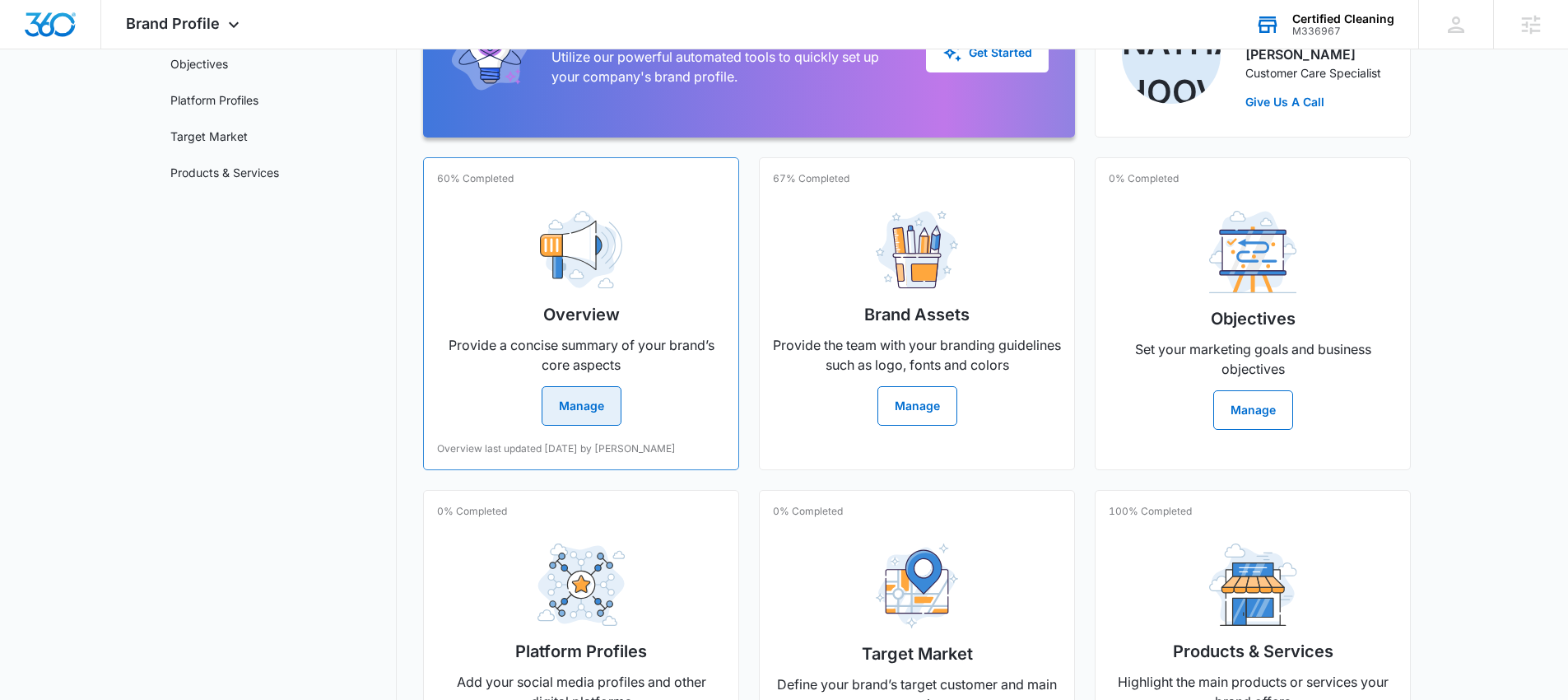
scroll to position [356, 0]
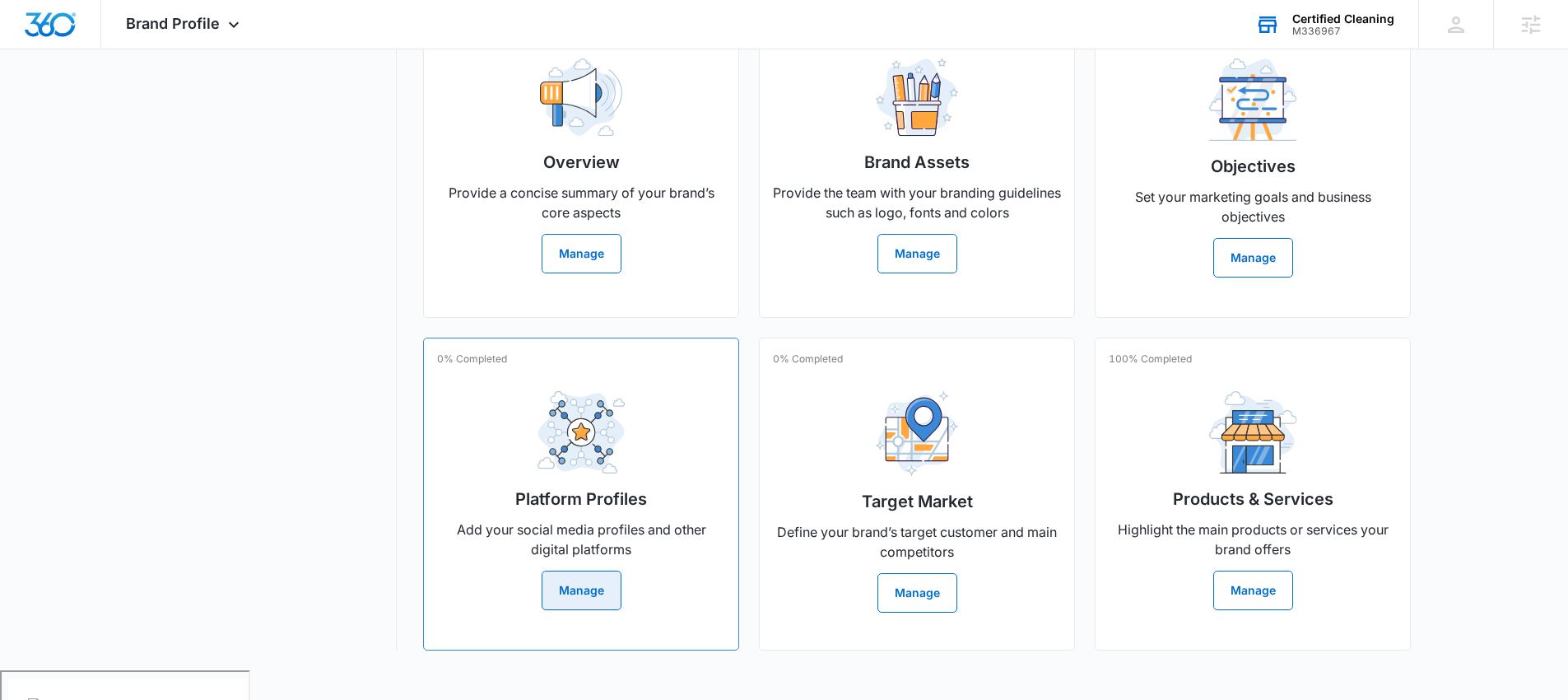
click at [589, 606] on button "Manage" at bounding box center [581, 590] width 80 height 40
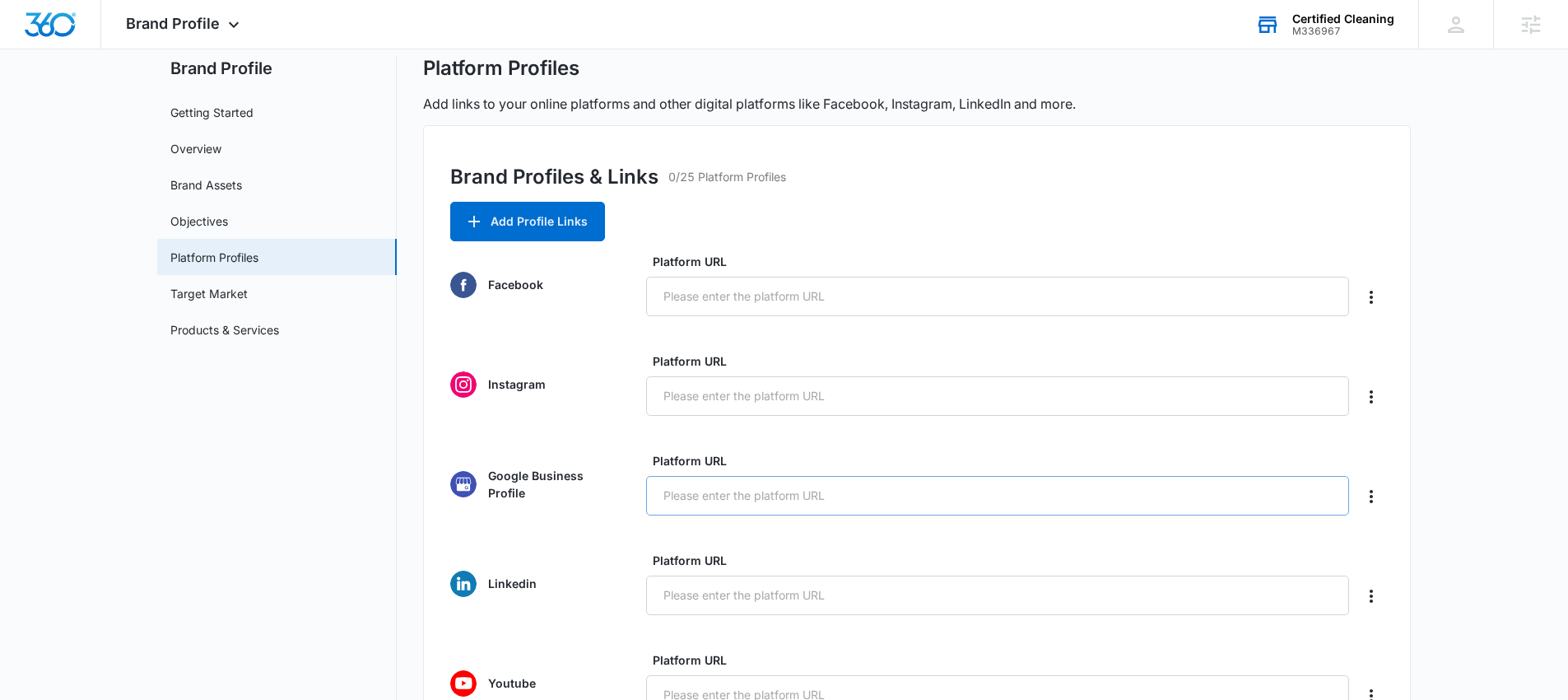
scroll to position [137, 0]
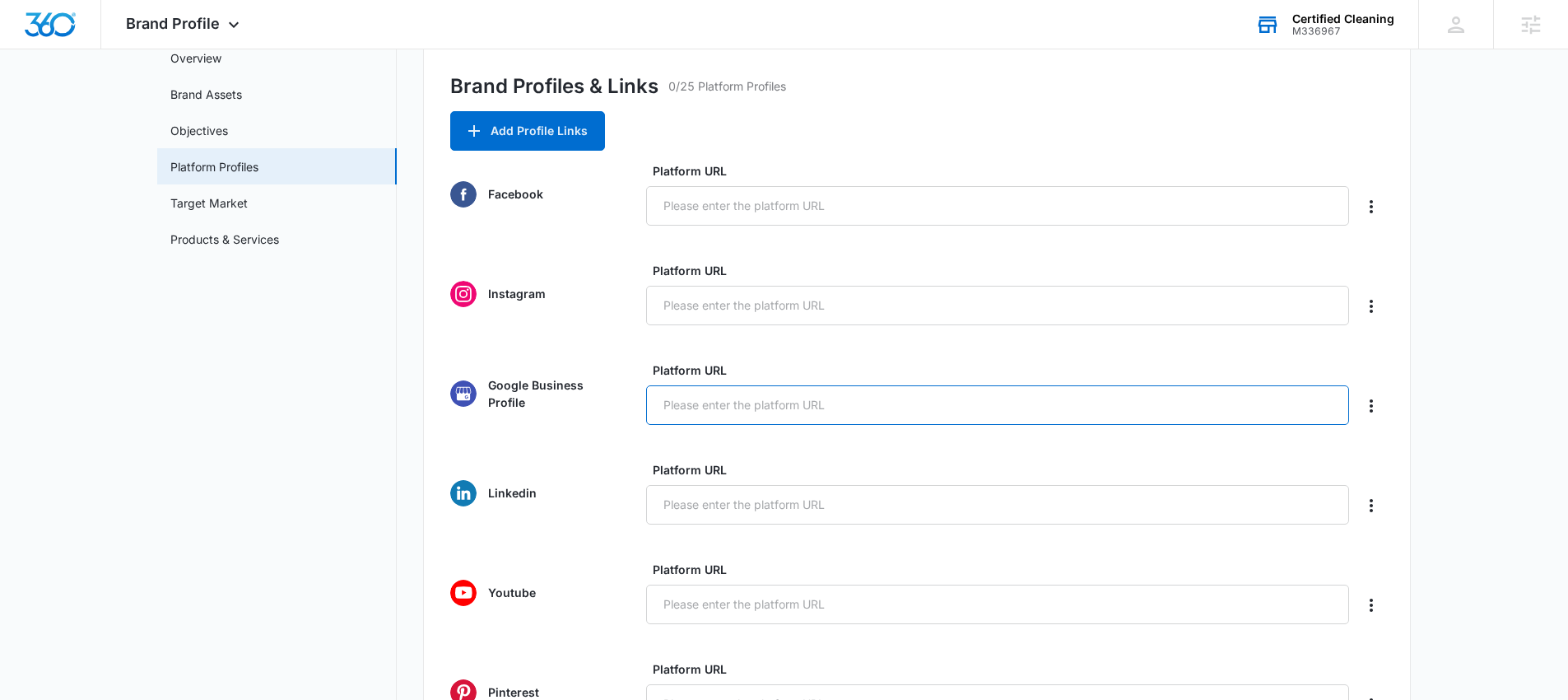
click at [721, 409] on input "Platform URL" at bounding box center [997, 406] width 703 height 40
paste input "https://certifiedcleaningco.com/"
type input "https://certifiedcleaningco.com/"
click at [756, 415] on input "Platform URL" at bounding box center [997, 406] width 703 height 40
paste input "https://share.google/PjB87ucPmayEyI0NN"
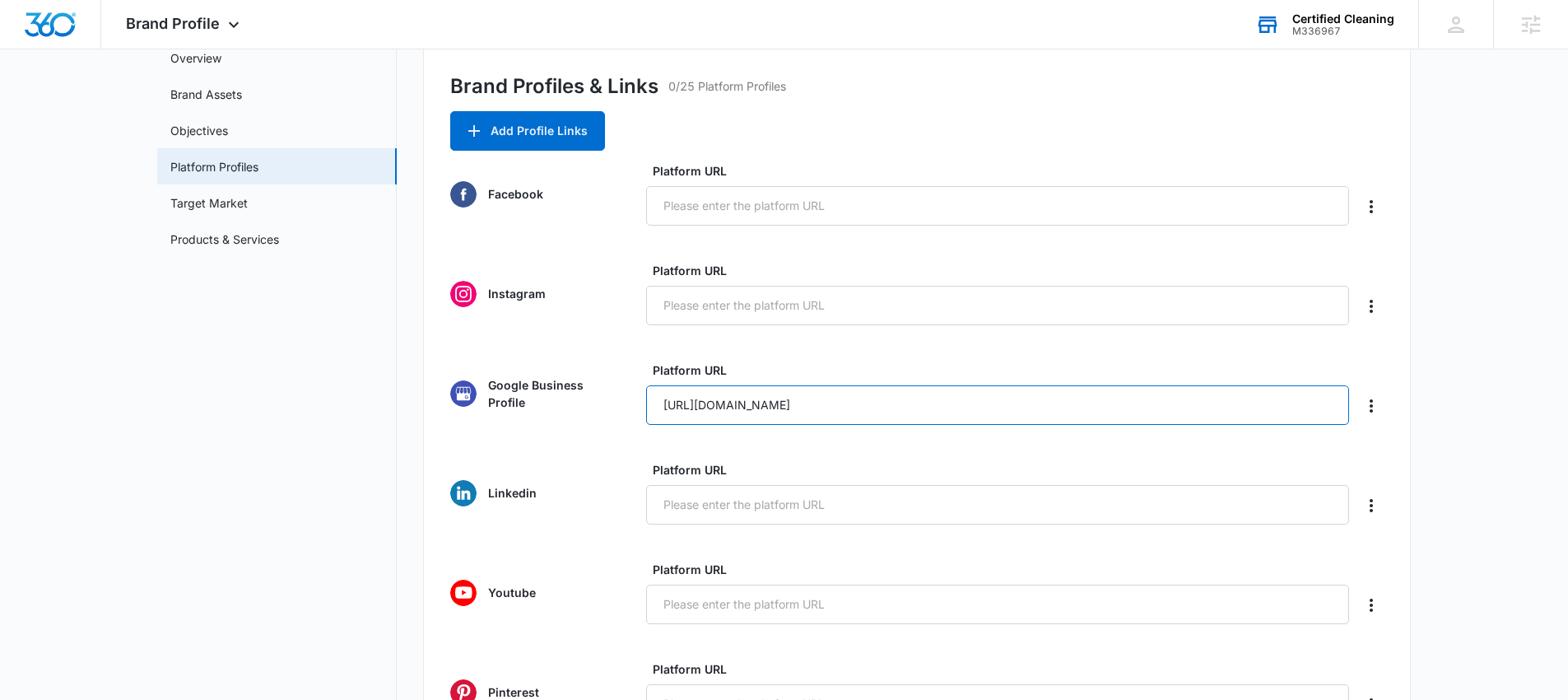
type input "https://share.google/PjB87ucPmayEyI0NN"
click at [620, 333] on form "Facebook Platform URL Instagram Platform URL Google Business Profile Platform U…" at bounding box center [916, 631] width 933 height 936
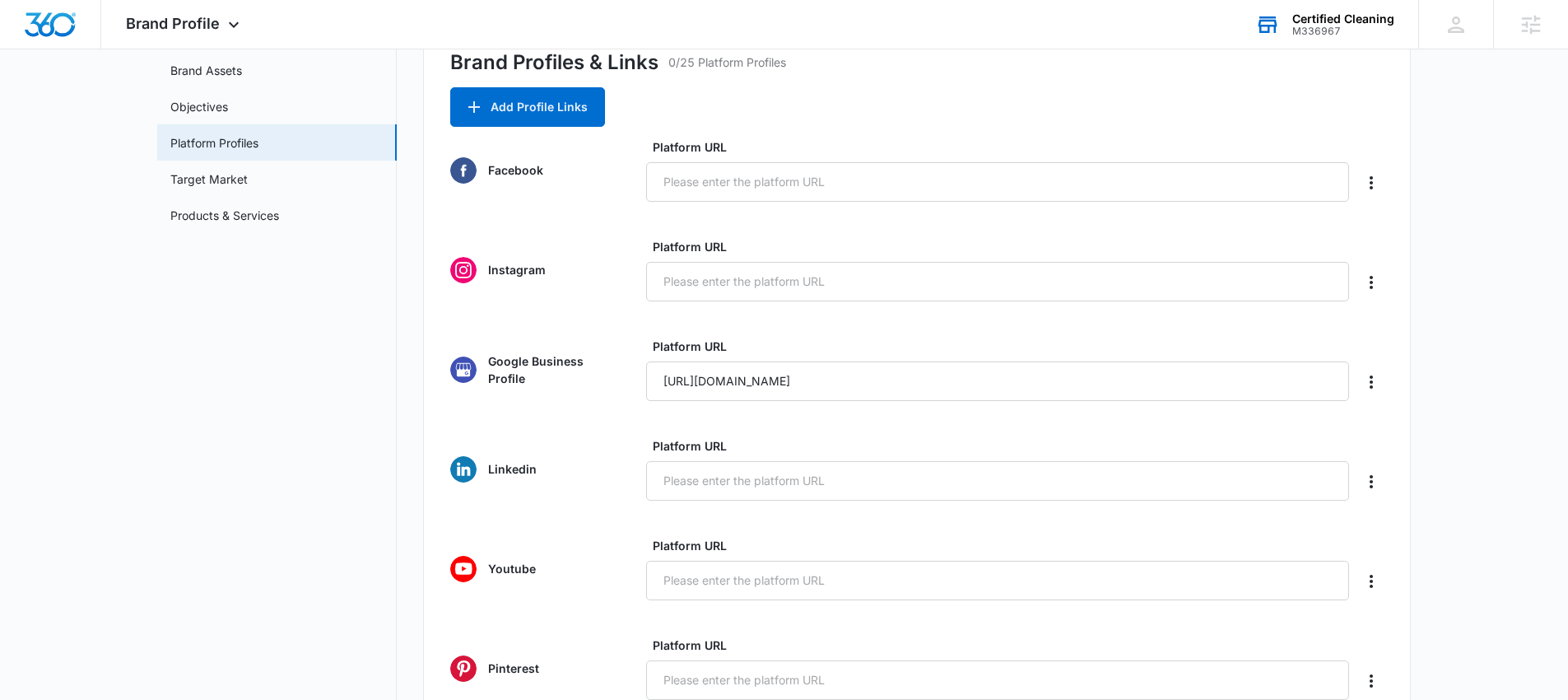
scroll to position [0, 0]
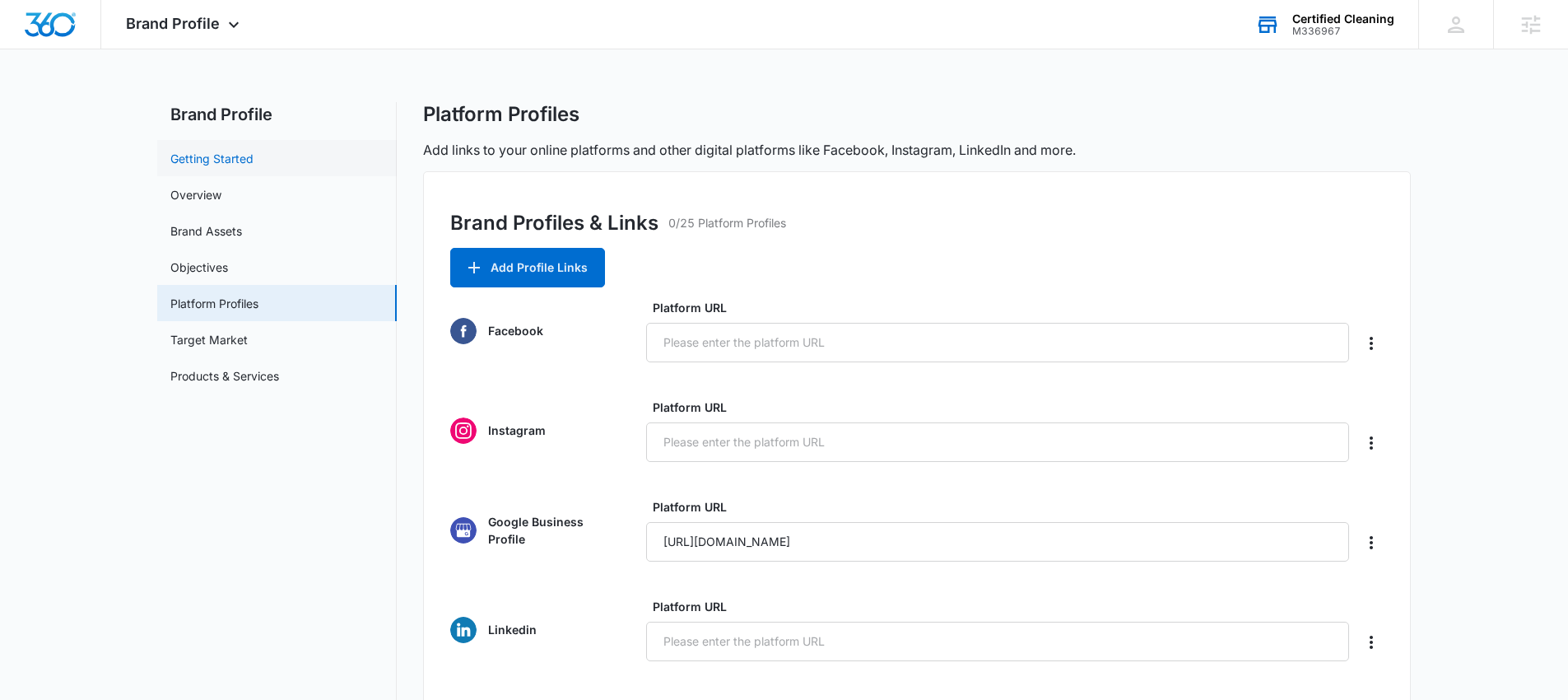
click at [219, 165] on link "Getting Started" at bounding box center [212, 158] width 83 height 17
